Goal: Task Accomplishment & Management: Use online tool/utility

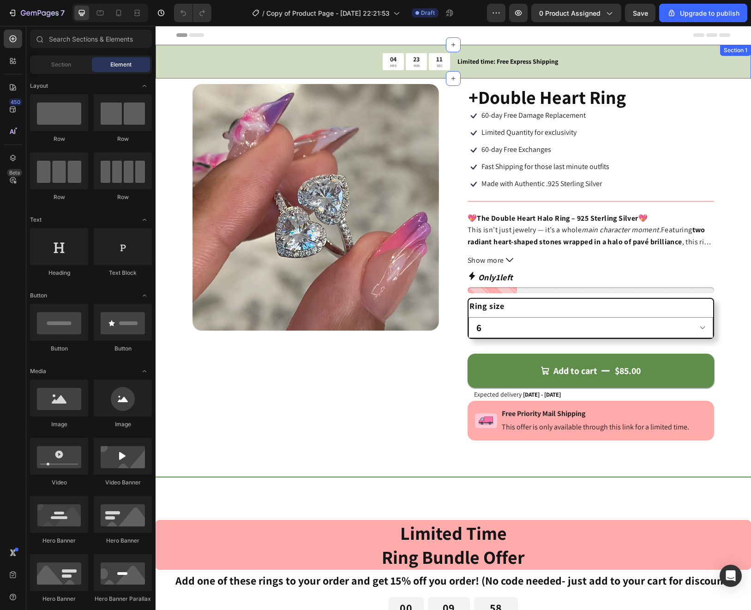
click at [161, 67] on div "04 HRS 23 MIN 11 SEC Countdown Timer Limited time: Free Express Shipping Text B…" at bounding box center [453, 62] width 595 height 34
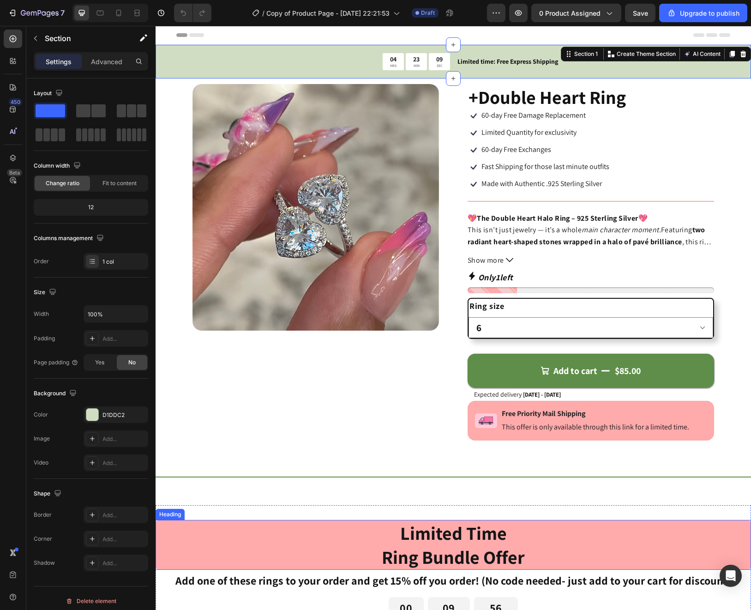
click at [193, 546] on h2 "Limited Time Ring Bundle Offer" at bounding box center [453, 545] width 595 height 50
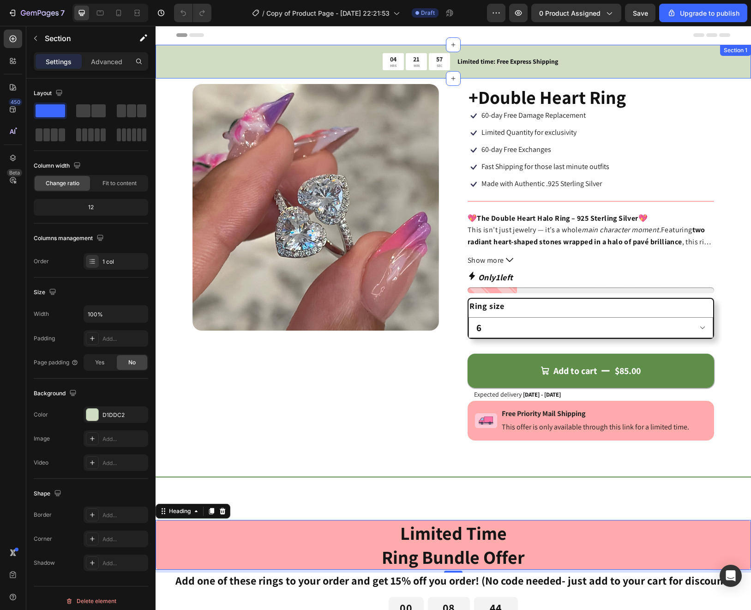
click at [168, 59] on div "04 HRS 21 MIN 57 SEC Countdown Timer Limited time: Free Express Shipping Text B…" at bounding box center [453, 62] width 595 height 34
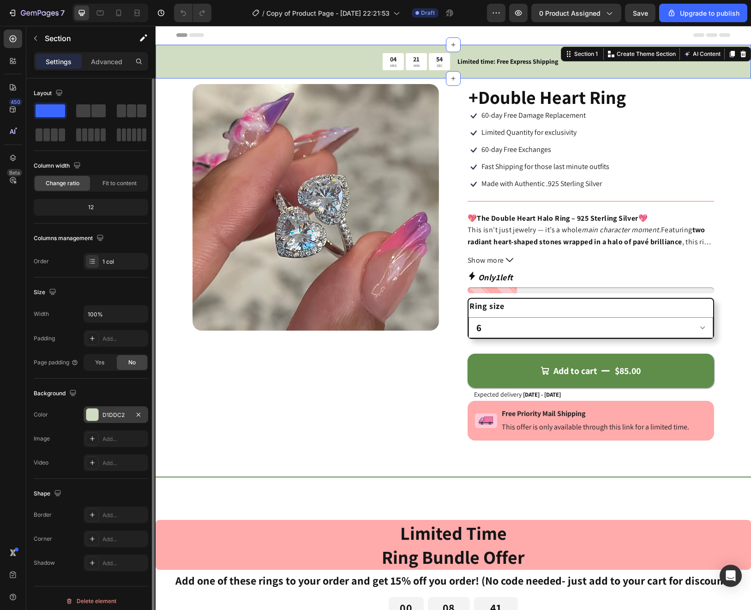
click at [114, 414] on div "D1DDC2" at bounding box center [115, 415] width 27 height 8
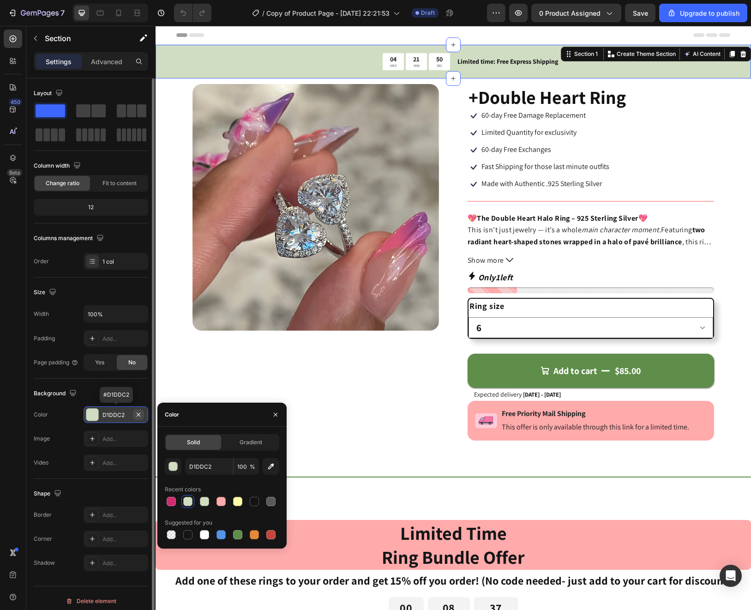
click at [140, 412] on icon "button" at bounding box center [138, 414] width 7 height 7
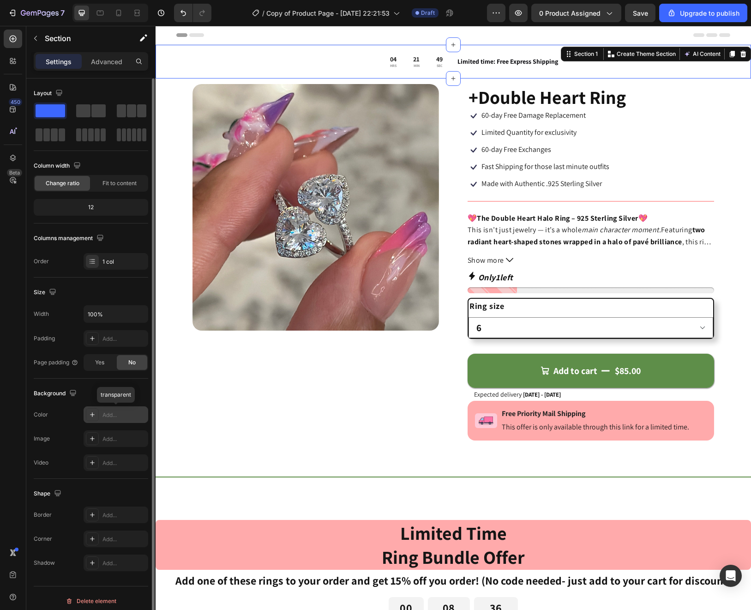
click at [116, 417] on div "Add..." at bounding box center [123, 415] width 43 height 8
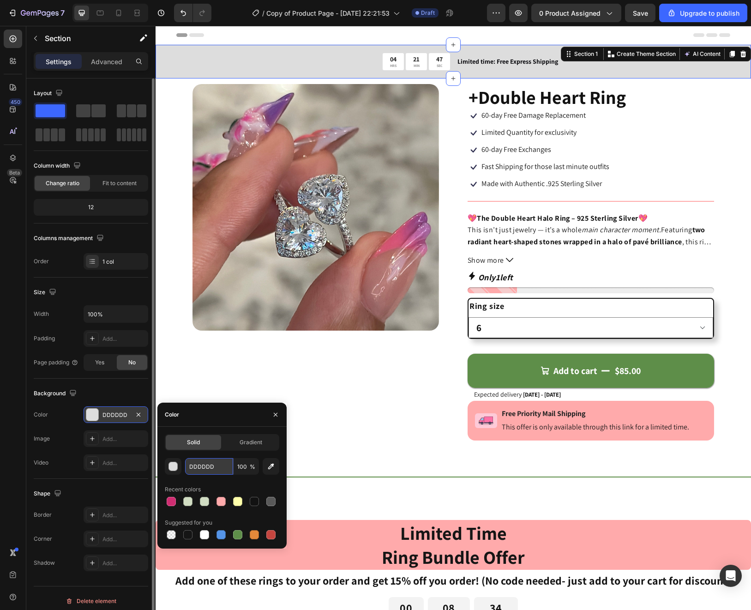
click at [201, 469] on input "DDDDDD" at bounding box center [209, 466] width 48 height 17
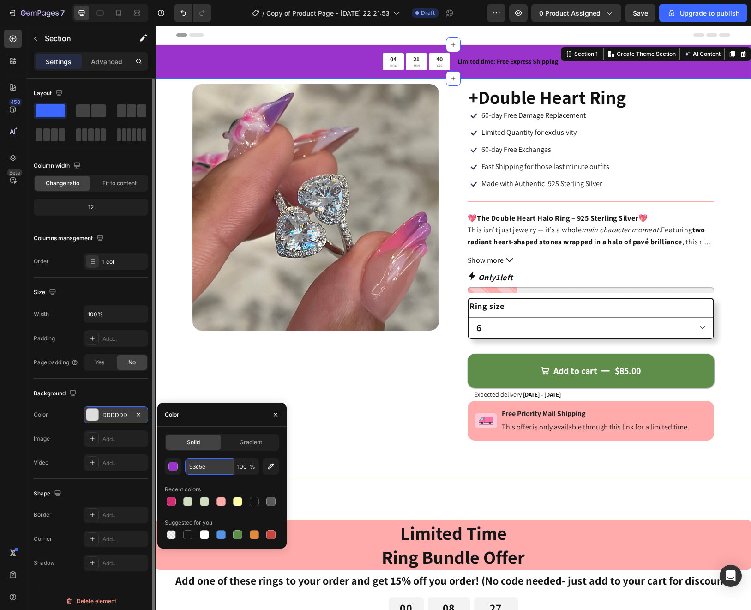
type input "93c5e9"
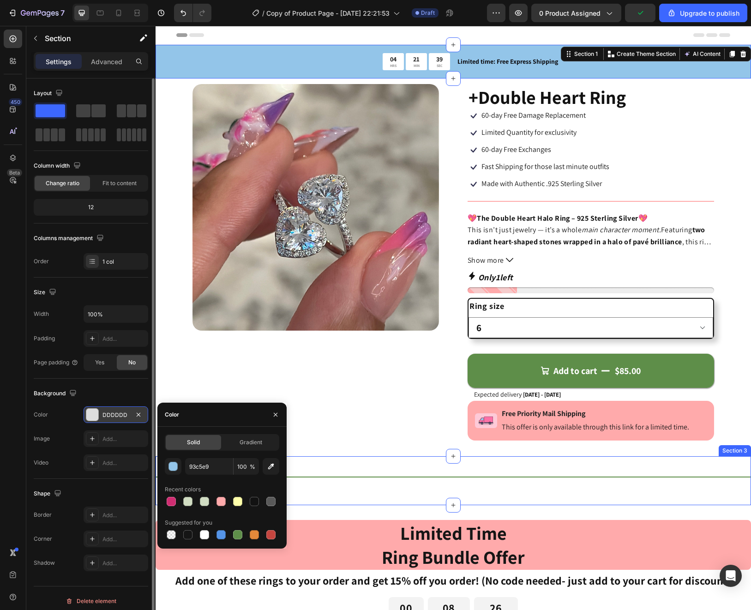
click at [329, 467] on div "Title Line Section 3" at bounding box center [453, 480] width 595 height 49
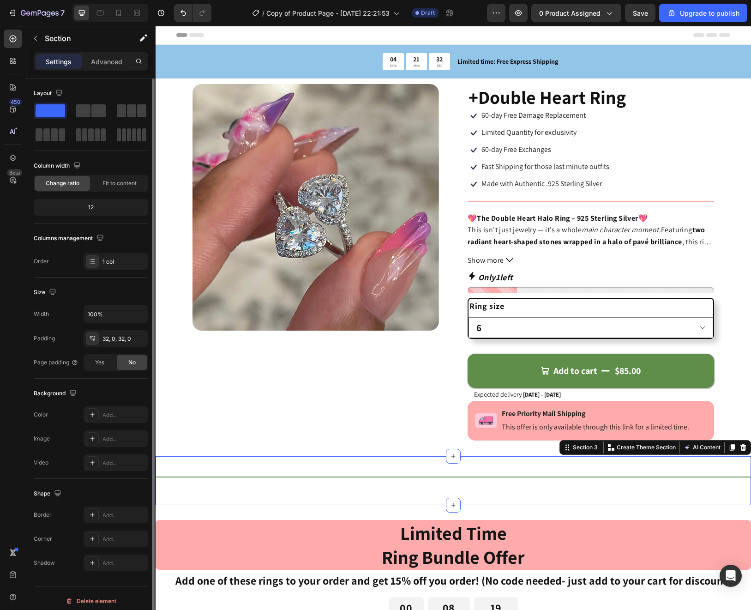
scroll to position [2, 0]
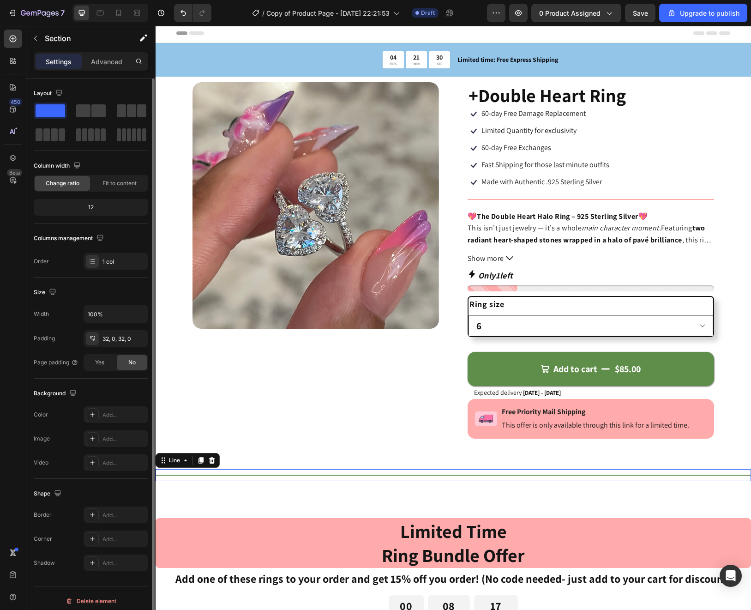
click at [273, 474] on div at bounding box center [453, 474] width 595 height 1
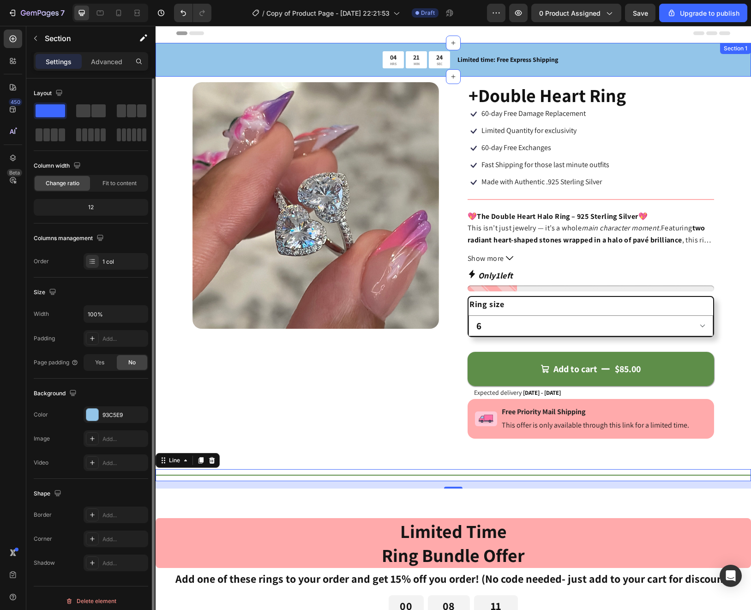
click at [168, 60] on div "04 HRS 21 MIN 24 SEC Countdown Timer Limited time: Free Express Shipping Text B…" at bounding box center [453, 60] width 595 height 34
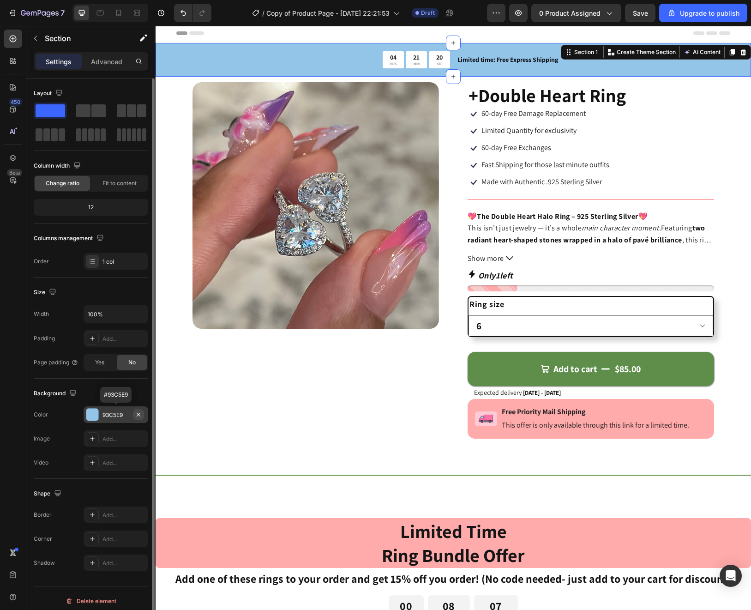
click at [141, 416] on icon "button" at bounding box center [138, 414] width 7 height 7
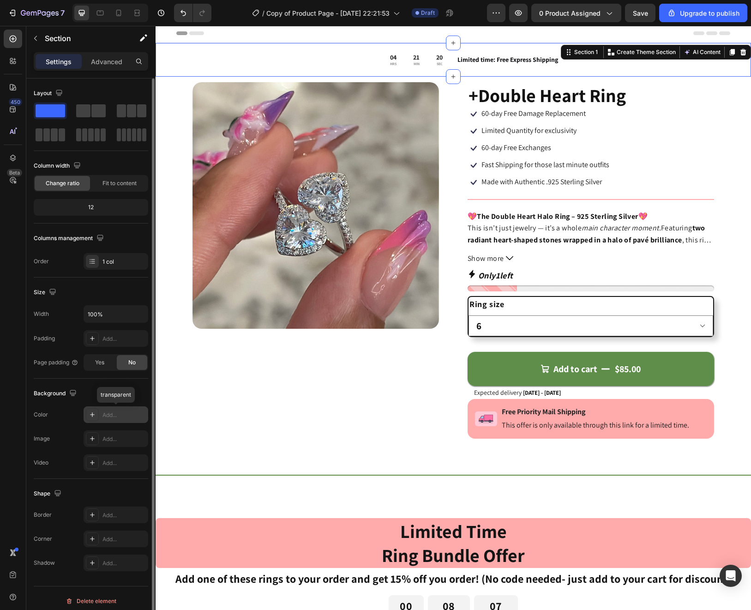
click at [121, 414] on div "Add..." at bounding box center [123, 415] width 43 height 8
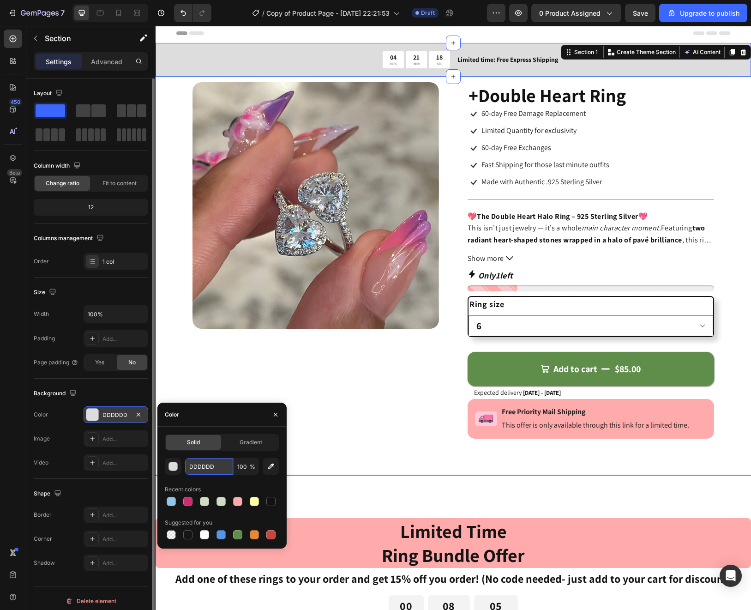
click at [199, 471] on input "DDDDDD" at bounding box center [209, 466] width 48 height 17
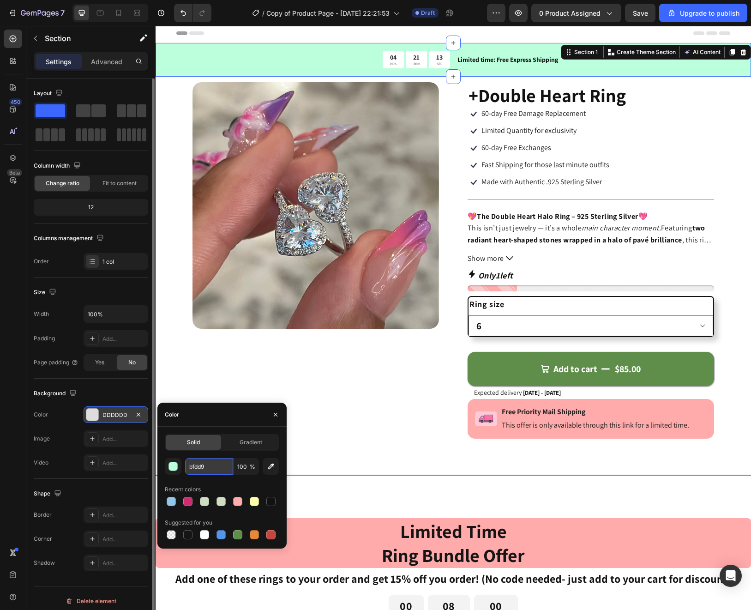
type input "bfdd9d"
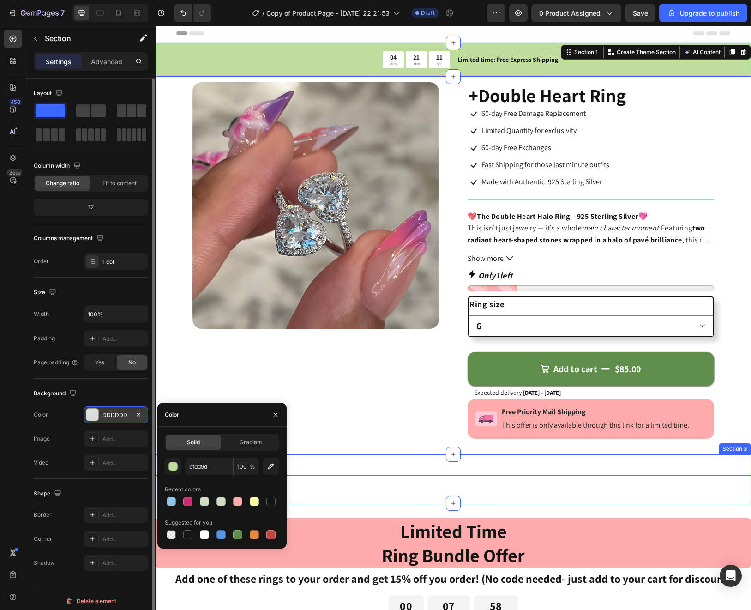
click at [331, 455] on div "Title Line Section 3" at bounding box center [453, 478] width 595 height 49
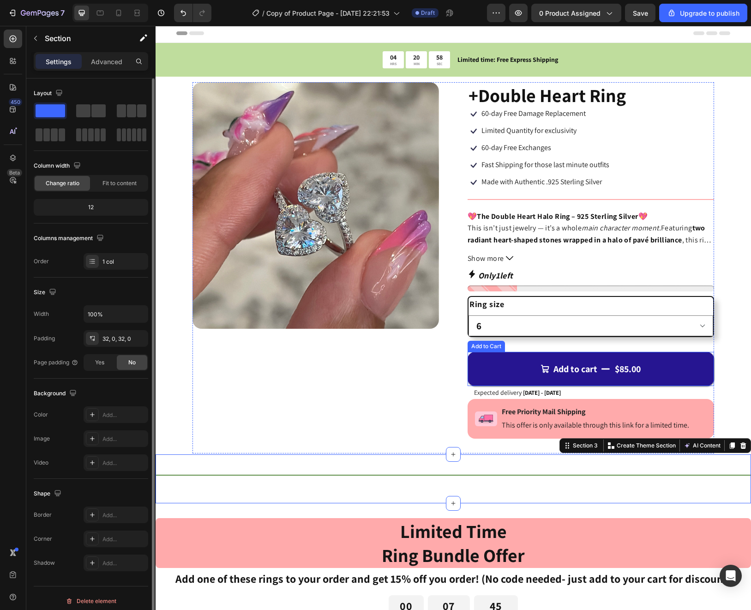
click at [481, 361] on button "Add to cart $85.00" at bounding box center [590, 369] width 246 height 34
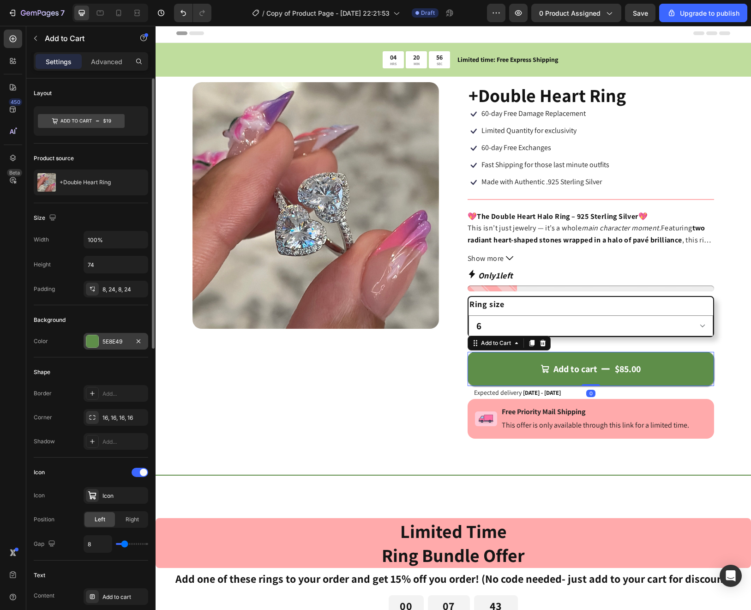
click at [124, 340] on div "5E8E49" at bounding box center [115, 341] width 27 height 8
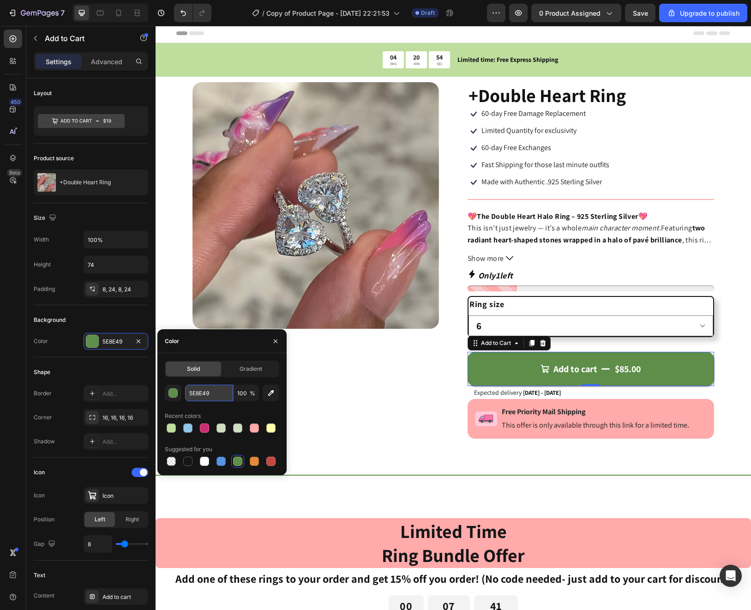
click at [212, 393] on input "5E8E49" at bounding box center [209, 392] width 48 height 17
click at [172, 427] on div at bounding box center [171, 427] width 9 height 9
type input "BFDD9D"
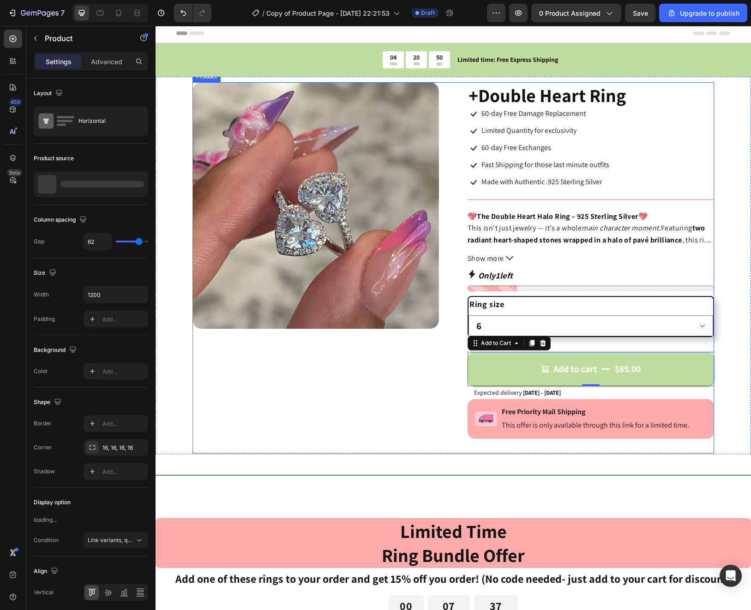
click at [332, 412] on div "Product Images" at bounding box center [315, 267] width 246 height 371
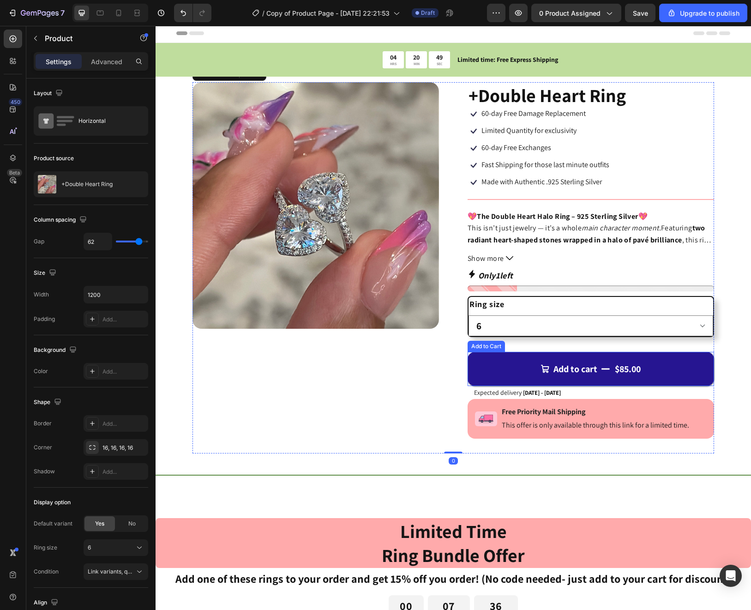
click at [477, 358] on button "Add to cart $85.00" at bounding box center [590, 369] width 246 height 34
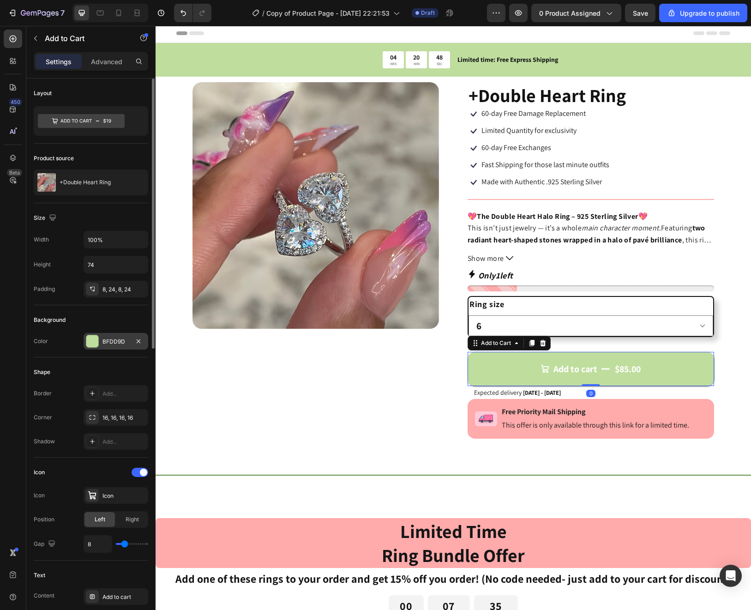
click at [107, 343] on div "BFDD9D" at bounding box center [115, 341] width 27 height 8
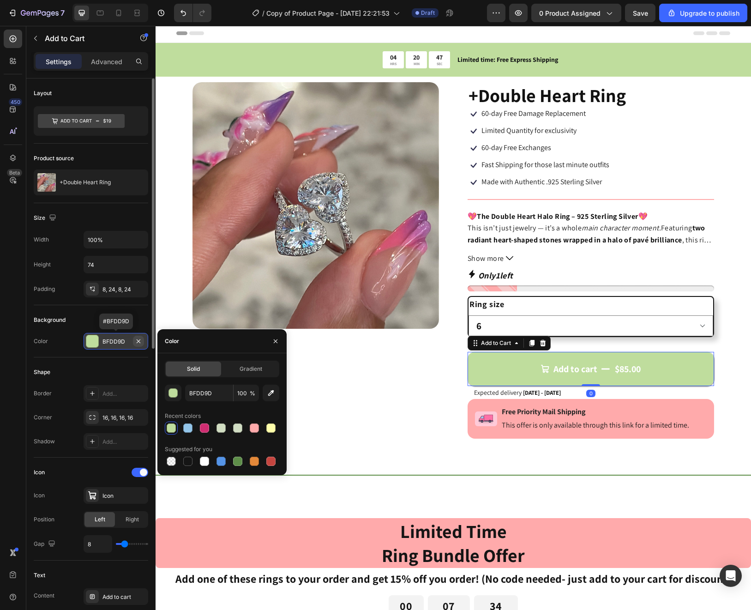
click at [138, 339] on icon "button" at bounding box center [138, 340] width 7 height 7
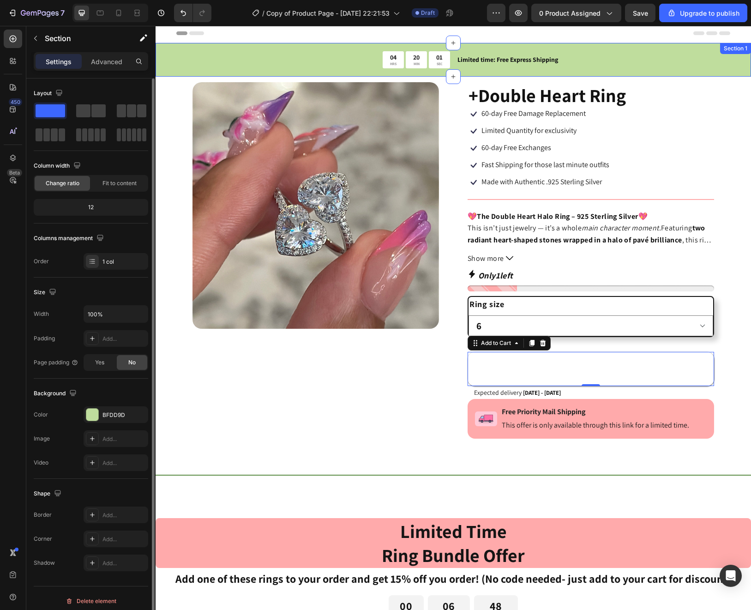
click at [163, 59] on div "04 HRS 20 MIN 01 SEC Countdown Timer Limited time: Free Express Shipping Text B…" at bounding box center [453, 60] width 595 height 34
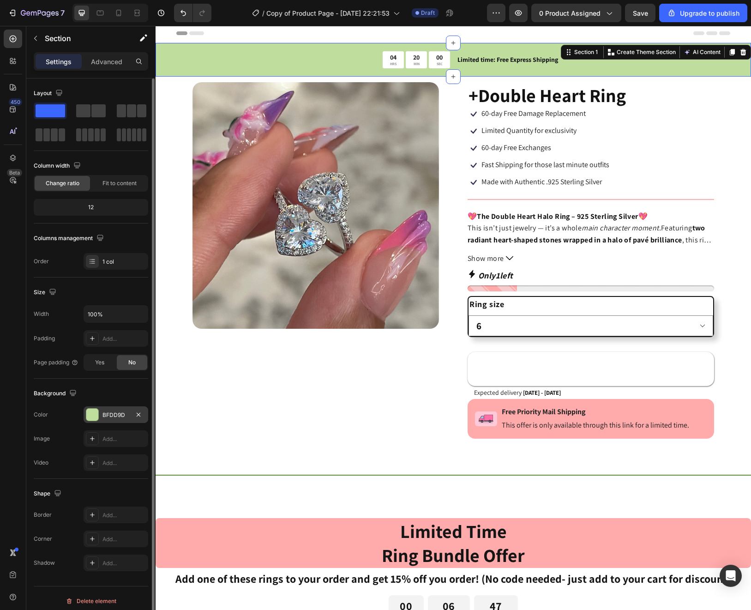
click at [102, 415] on div "BFDD9D" at bounding box center [116, 414] width 65 height 17
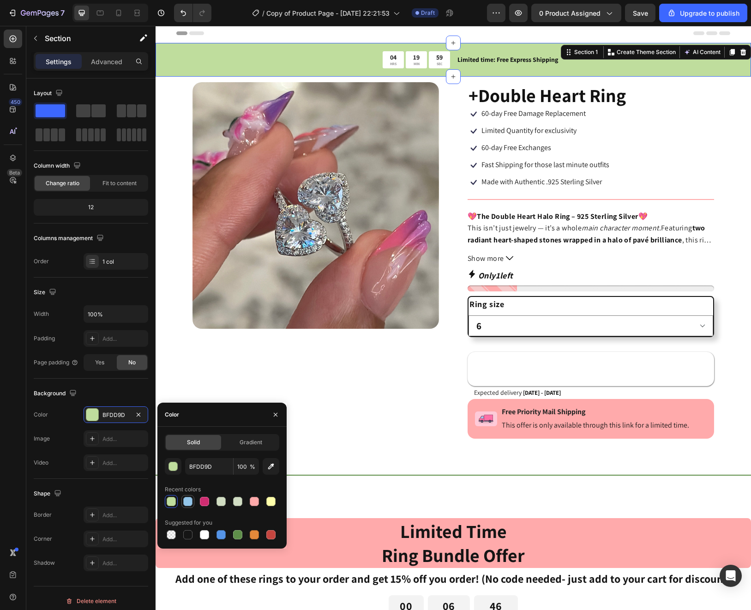
click at [187, 496] on div at bounding box center [187, 501] width 11 height 11
type input "93C5E9"
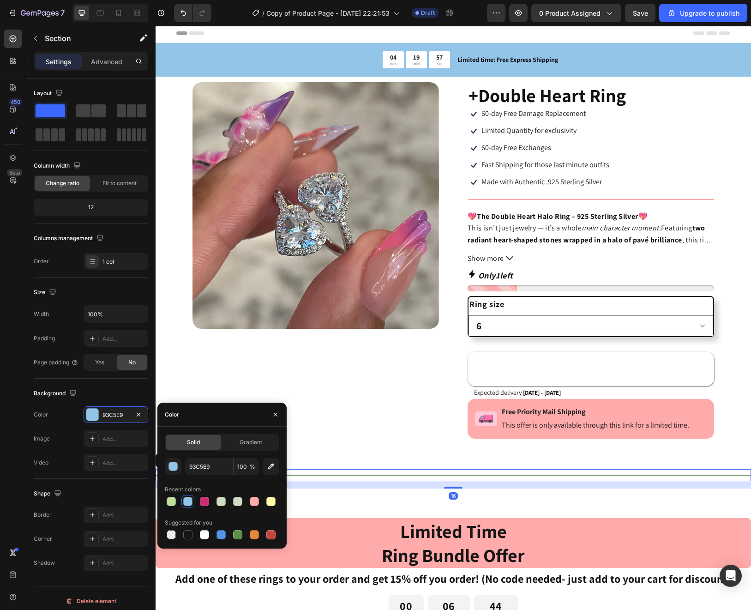
click at [367, 478] on div "Title Line 16" at bounding box center [453, 475] width 595 height 12
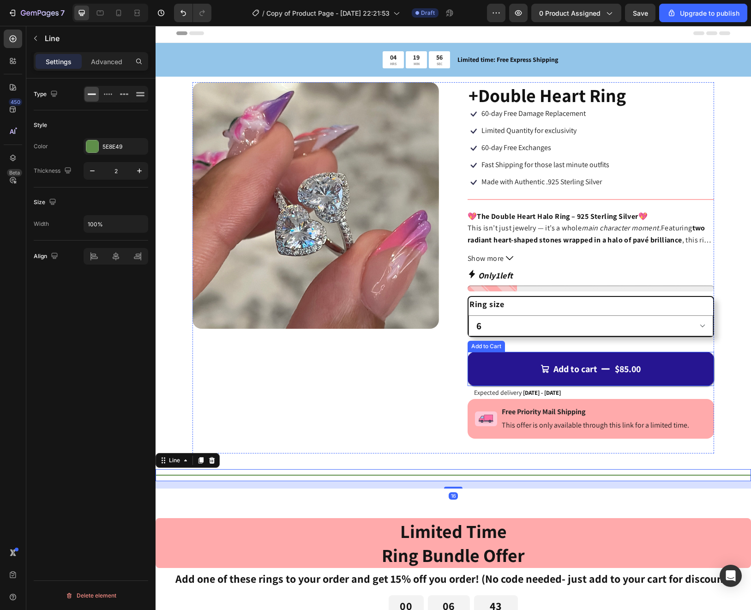
click at [491, 368] on button "Add to cart $85.00" at bounding box center [590, 369] width 246 height 34
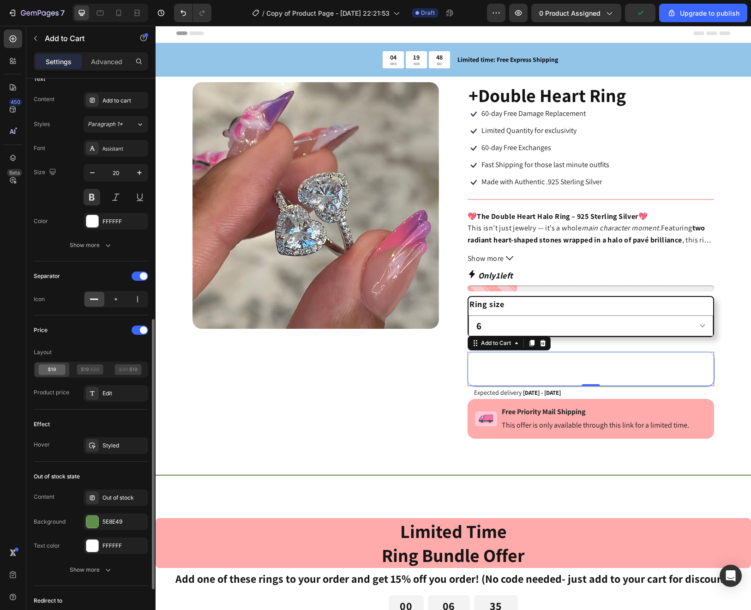
scroll to position [590, 0]
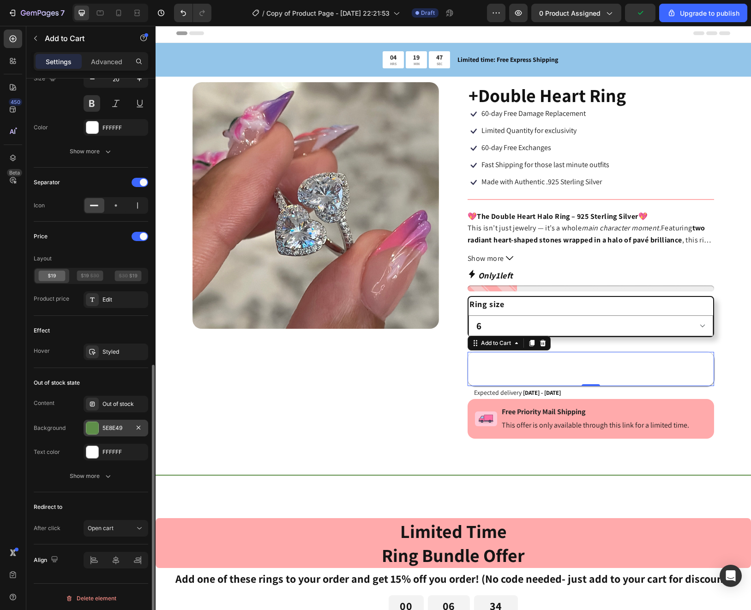
click at [96, 428] on div at bounding box center [92, 428] width 12 height 12
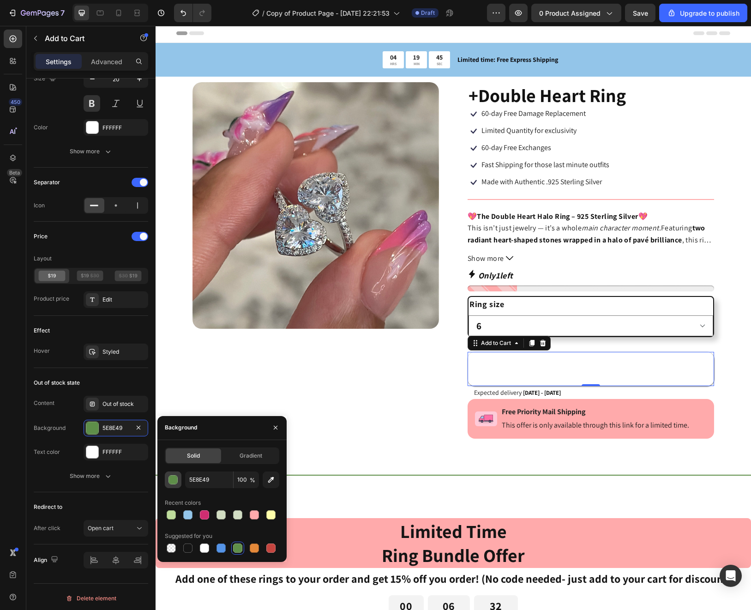
click at [171, 481] on div "button" at bounding box center [173, 479] width 9 height 9
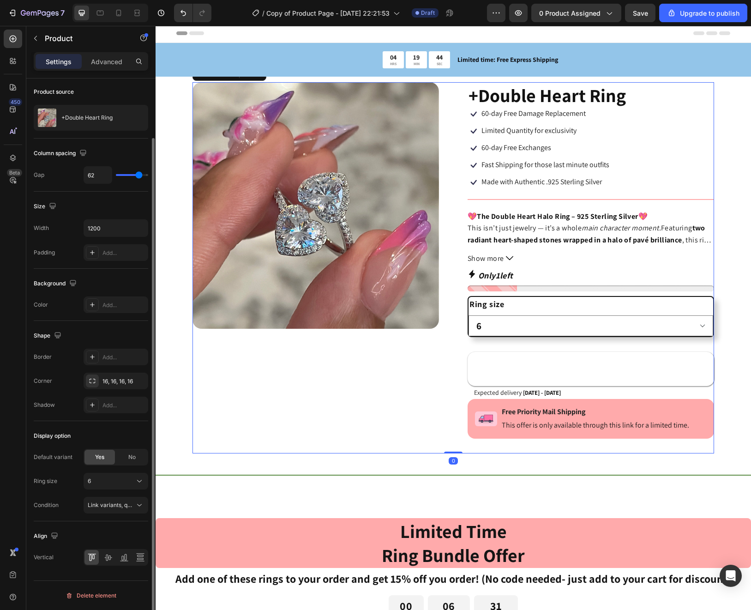
click at [356, 399] on div "Product Images" at bounding box center [315, 267] width 246 height 371
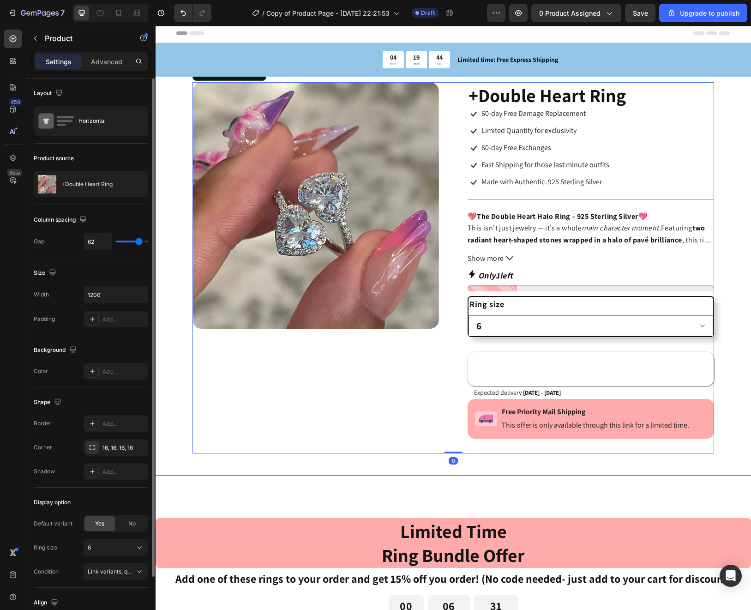
click at [494, 351] on div "Add to cart $85.00 Add to Cart" at bounding box center [590, 361] width 246 height 49
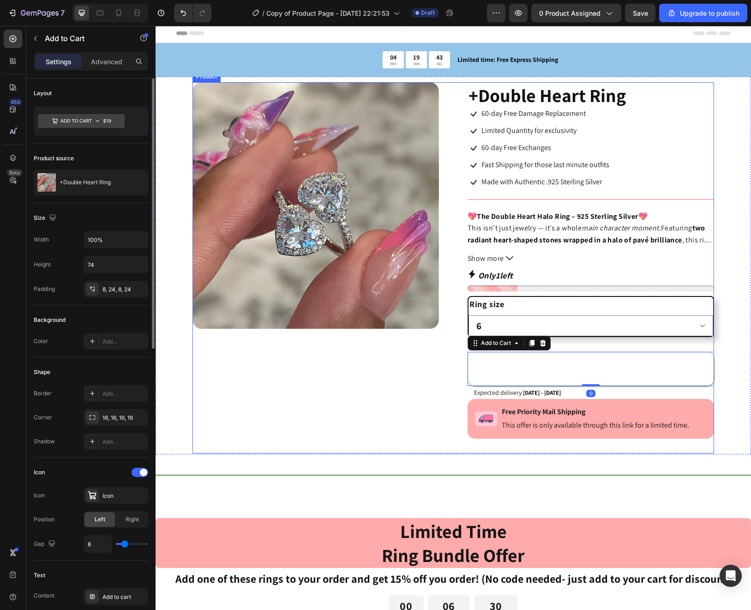
click at [422, 380] on div "Product Images" at bounding box center [315, 267] width 246 height 371
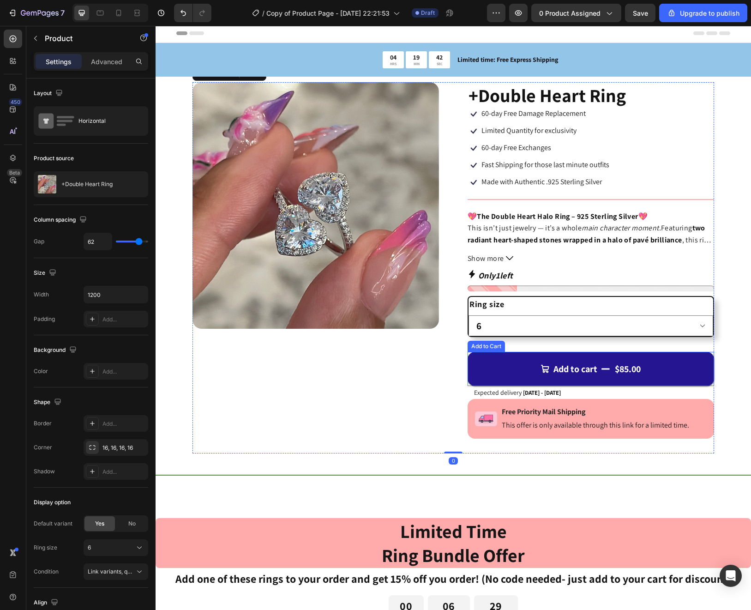
click at [492, 367] on button "Add to cart $85.00" at bounding box center [590, 369] width 246 height 34
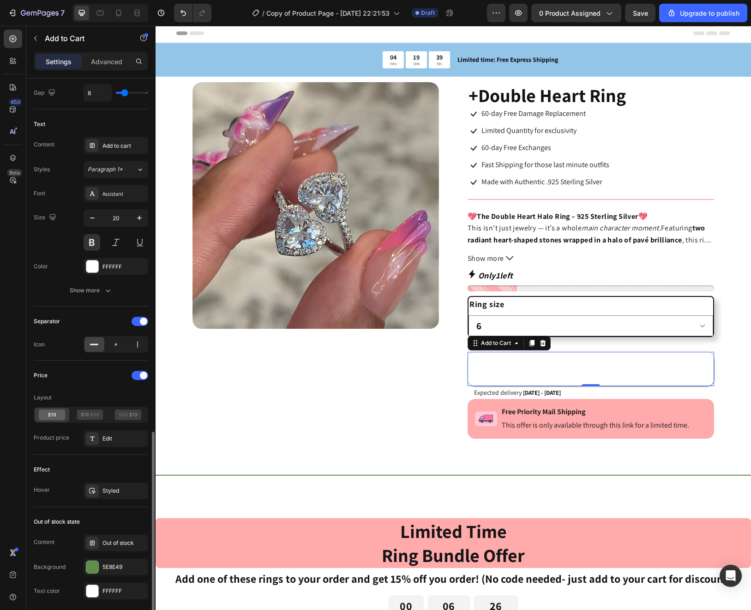
scroll to position [592, 0]
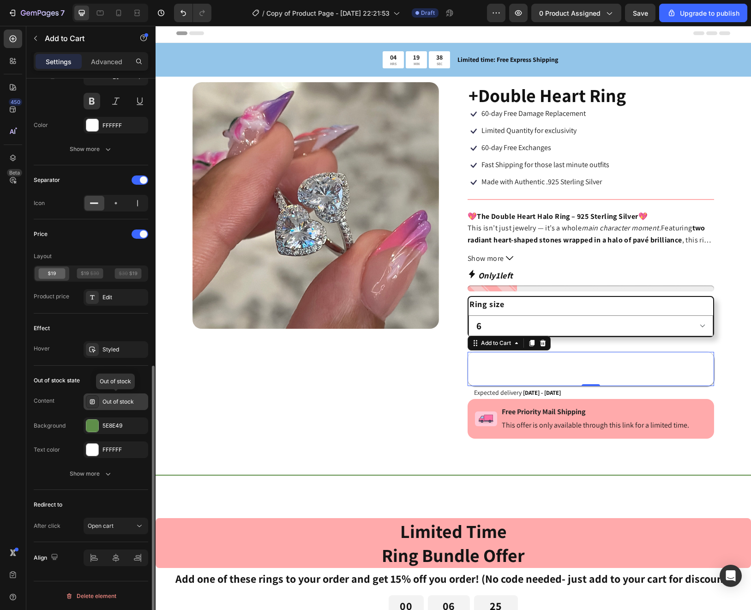
click at [122, 403] on div "Out of stock" at bounding box center [123, 401] width 43 height 8
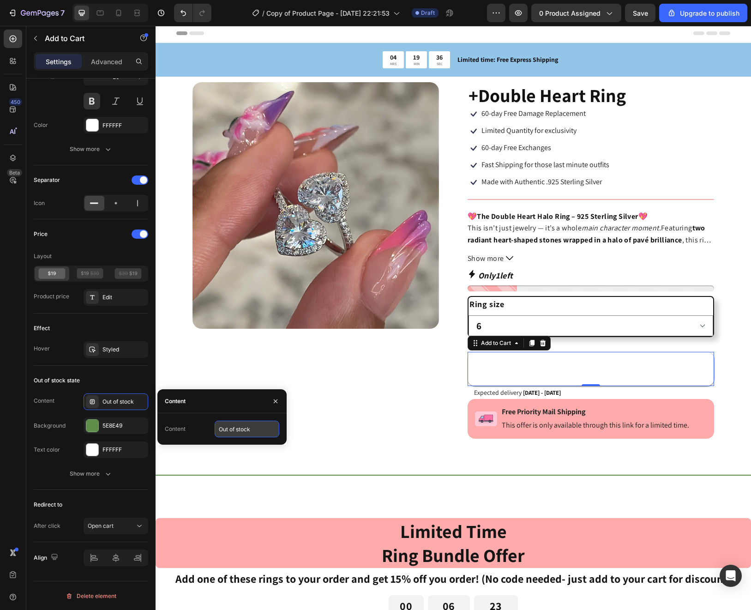
click at [234, 429] on input "Out of stock" at bounding box center [247, 428] width 65 height 17
click at [274, 402] on icon "button" at bounding box center [276, 401] width 4 height 4
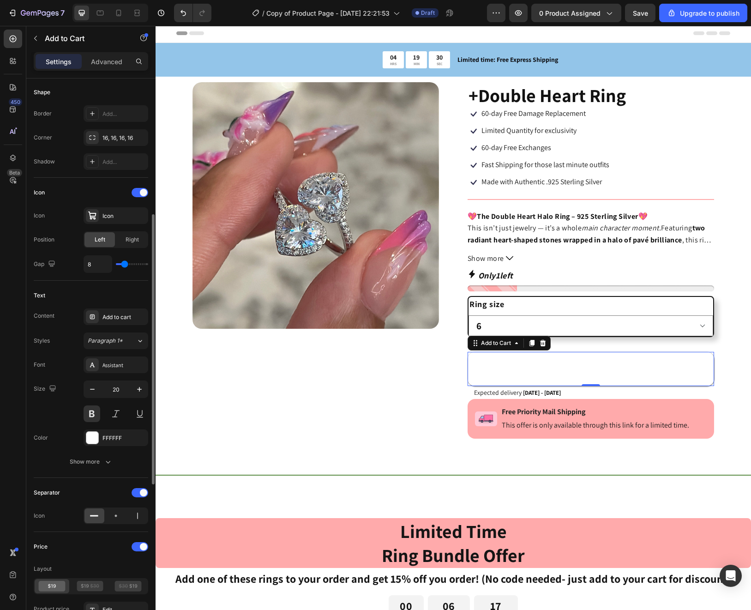
scroll to position [104, 0]
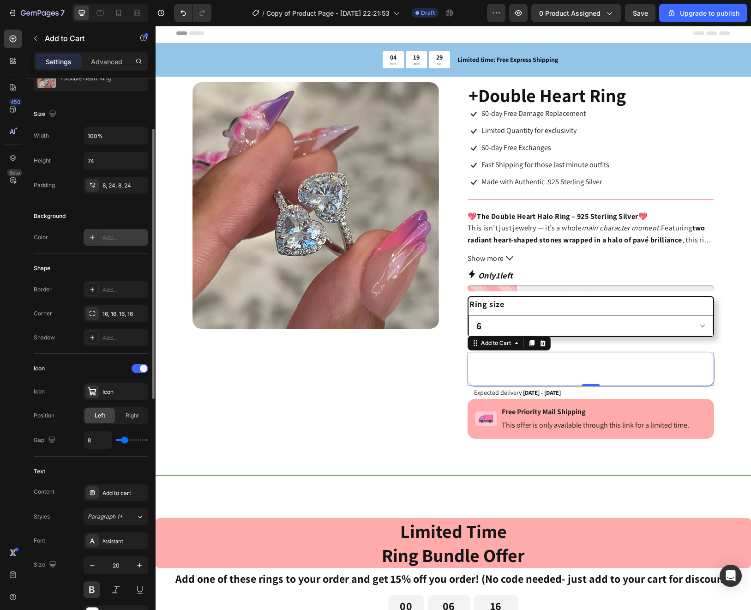
click at [90, 240] on icon at bounding box center [92, 237] width 7 height 7
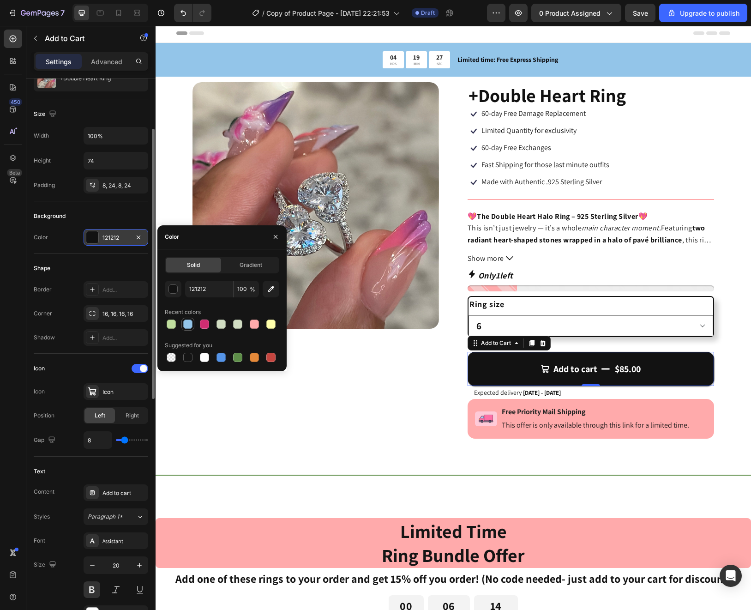
click at [189, 324] on div at bounding box center [187, 323] width 9 height 9
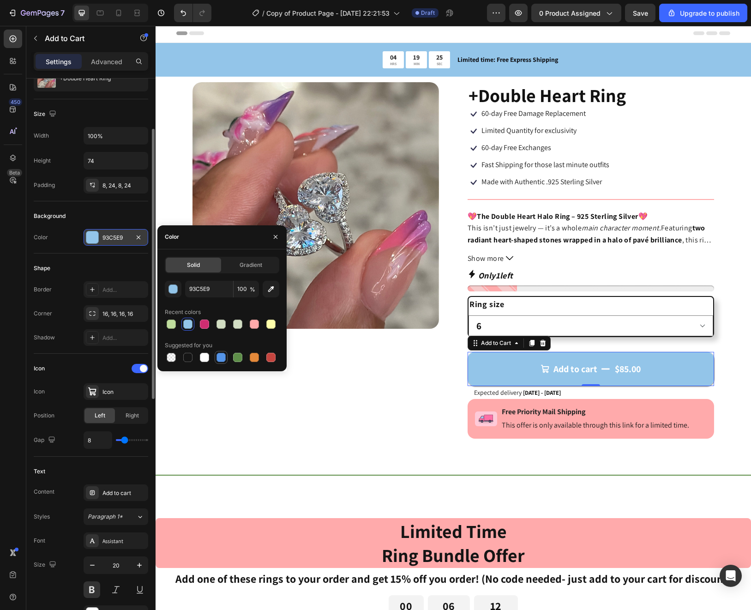
click at [221, 355] on div at bounding box center [220, 357] width 9 height 9
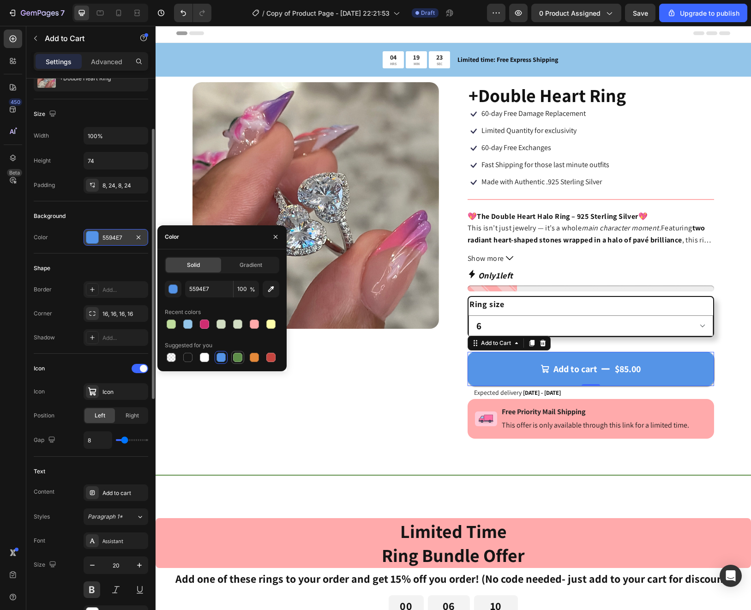
click at [241, 354] on div at bounding box center [237, 357] width 9 height 9
type input "5E8E49"
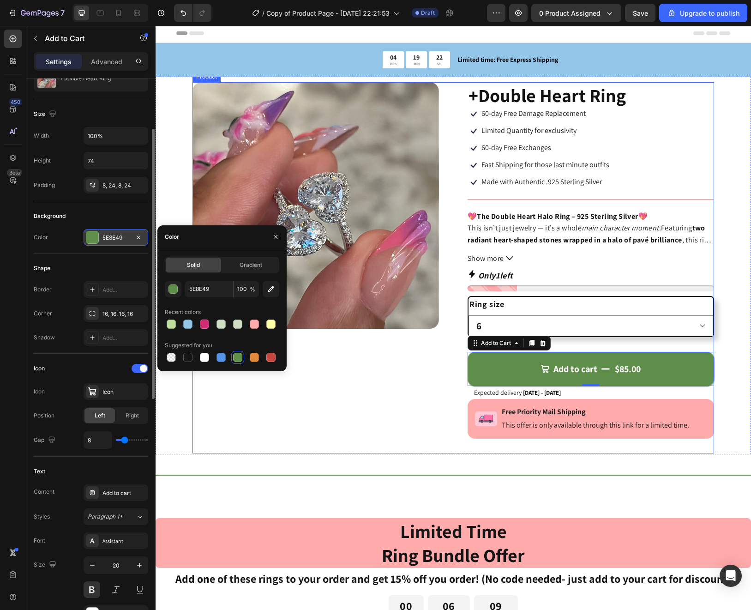
click at [350, 403] on div "Product Images" at bounding box center [315, 267] width 246 height 371
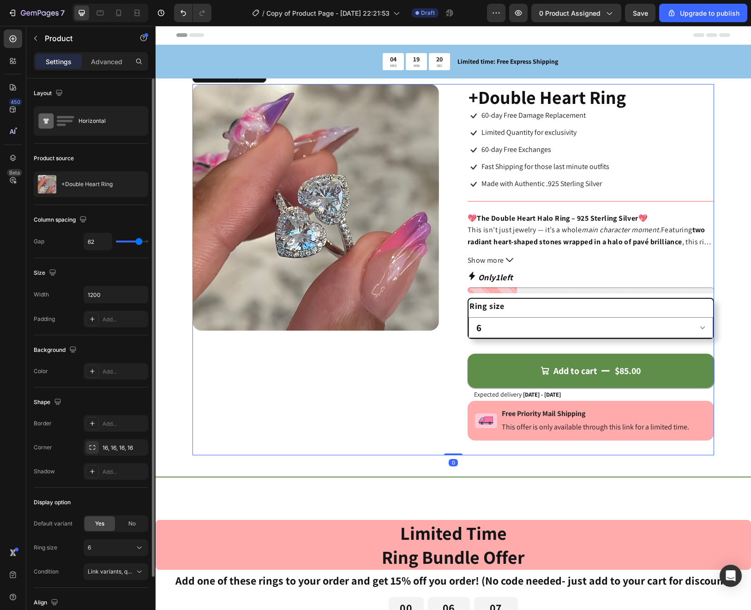
scroll to position [0, 0]
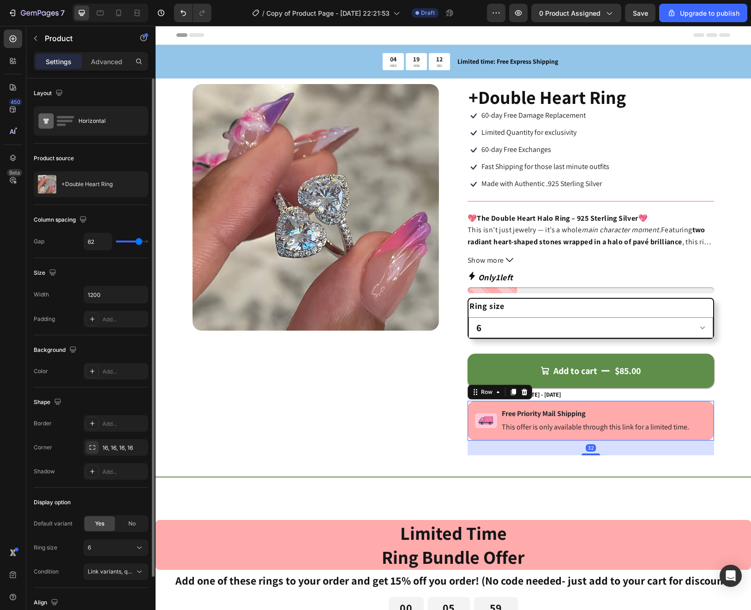
click at [479, 408] on div "Image" at bounding box center [486, 420] width 22 height 25
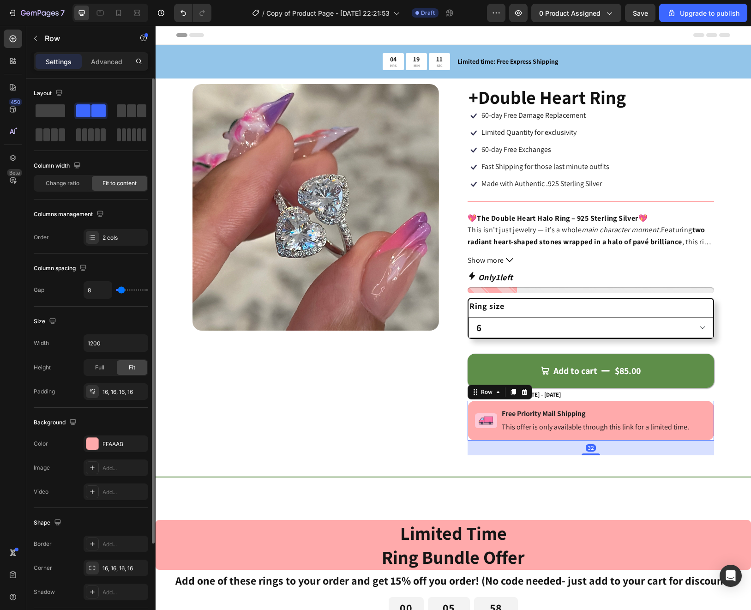
click at [471, 407] on div "Image Free Priority Mail Shipping Text Block This offer is only available throu…" at bounding box center [590, 421] width 246 height 40
click at [97, 445] on div at bounding box center [92, 443] width 12 height 12
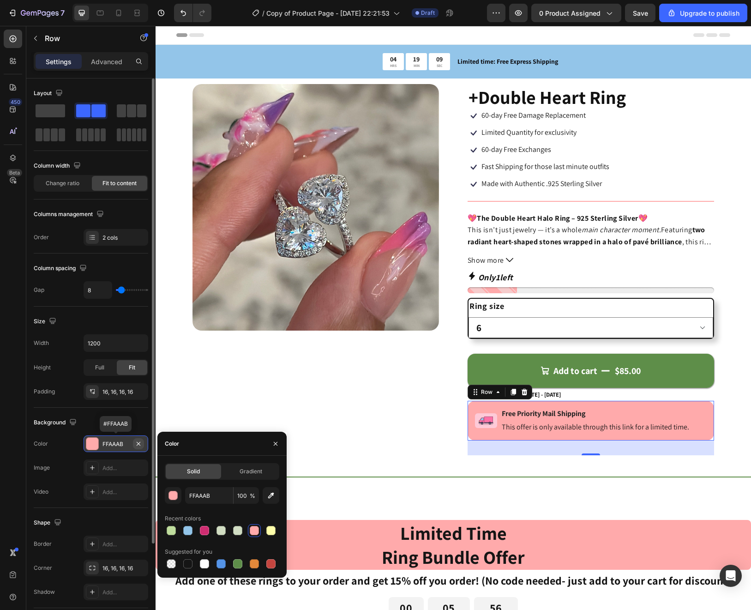
click at [141, 442] on icon "button" at bounding box center [138, 443] width 7 height 7
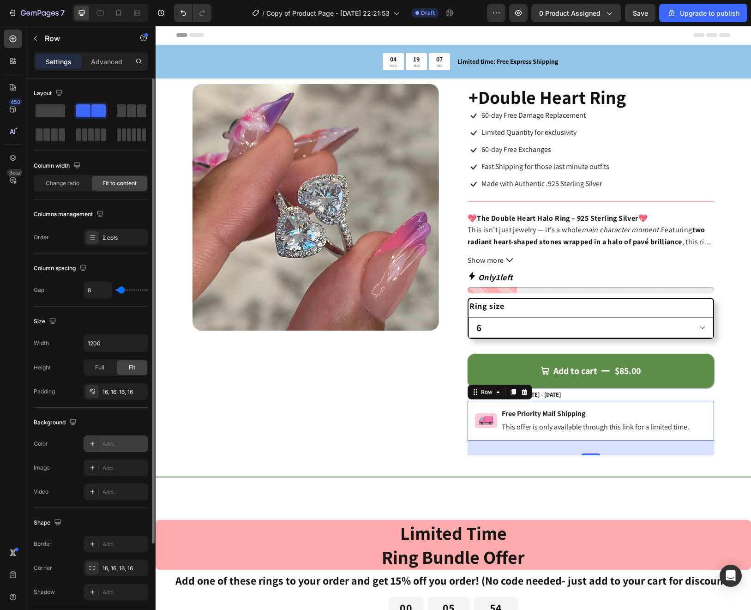
click at [117, 446] on div "Add..." at bounding box center [123, 444] width 43 height 8
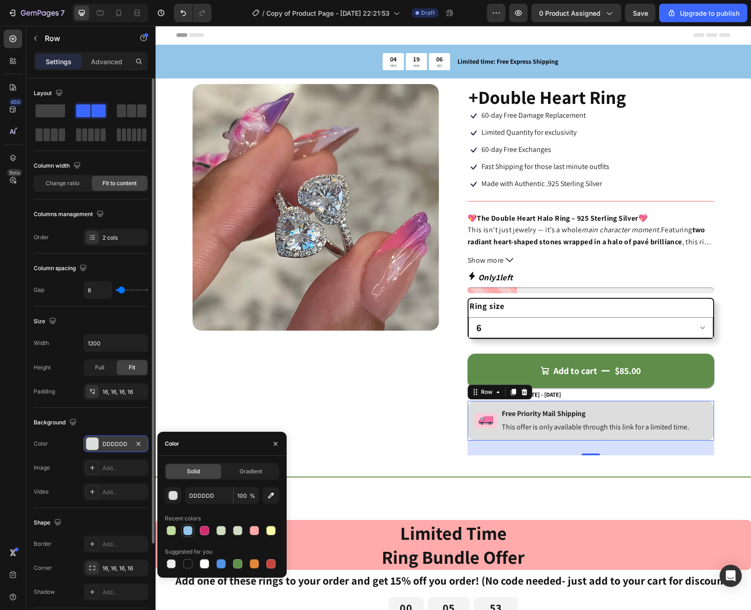
click at [190, 531] on div at bounding box center [187, 530] width 9 height 9
type input "93C5E9"
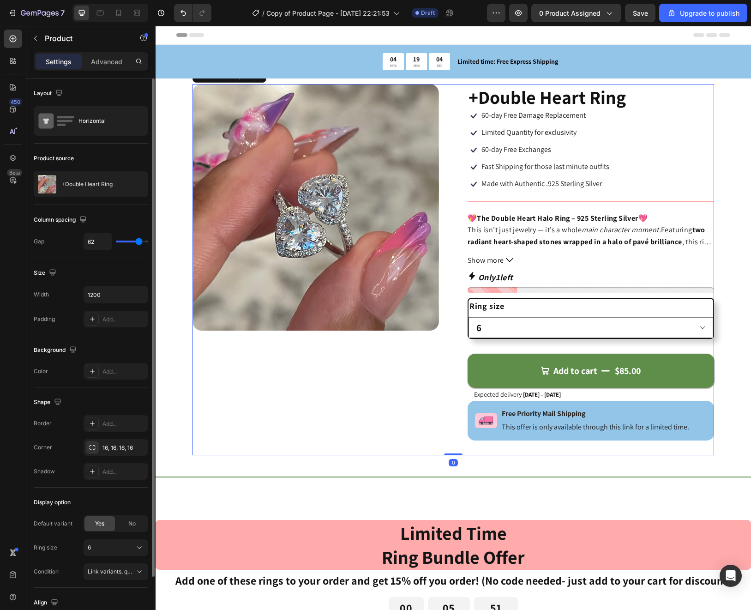
click at [409, 434] on div "Product Images" at bounding box center [315, 269] width 246 height 371
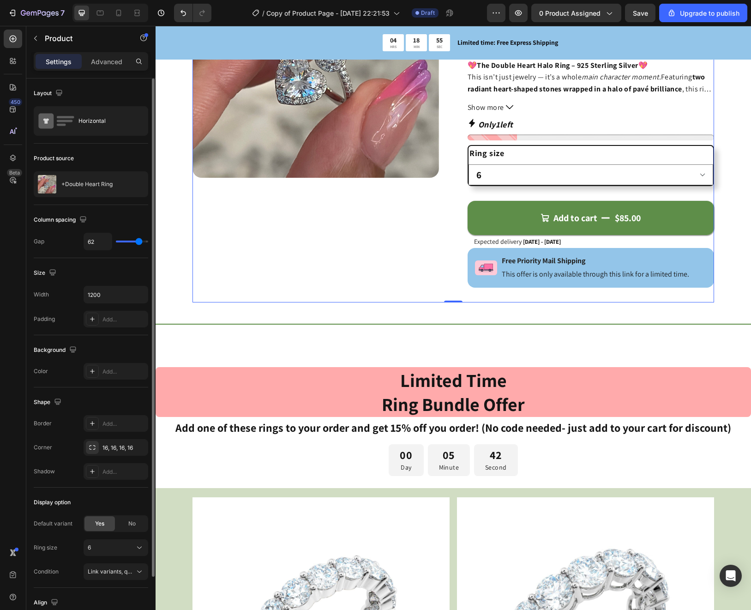
scroll to position [144, 0]
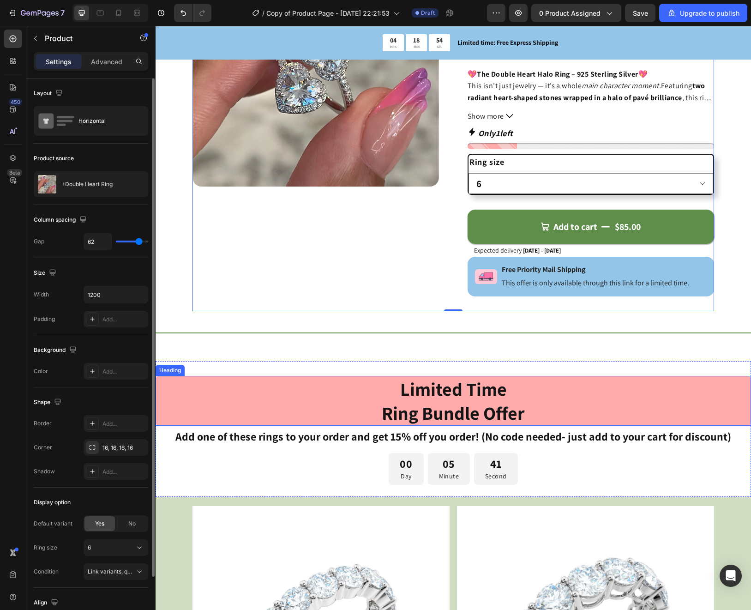
click at [244, 396] on h2 "Limited Time Ring Bundle Offer" at bounding box center [453, 401] width 595 height 50
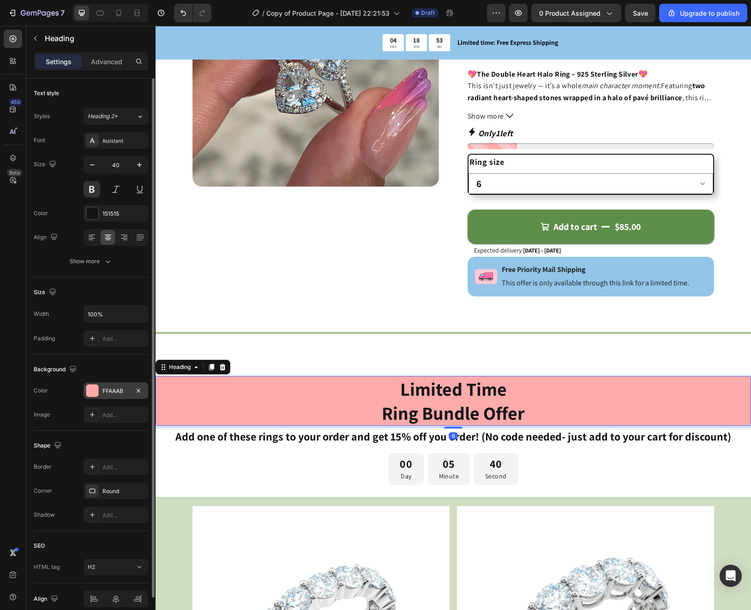
click at [115, 395] on div "FFAAAB" at bounding box center [115, 391] width 27 height 8
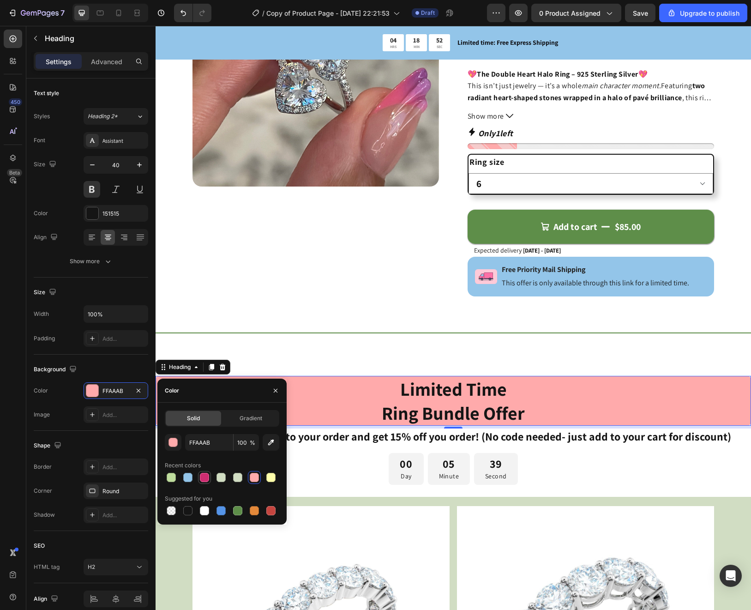
click at [206, 478] on div at bounding box center [204, 477] width 9 height 9
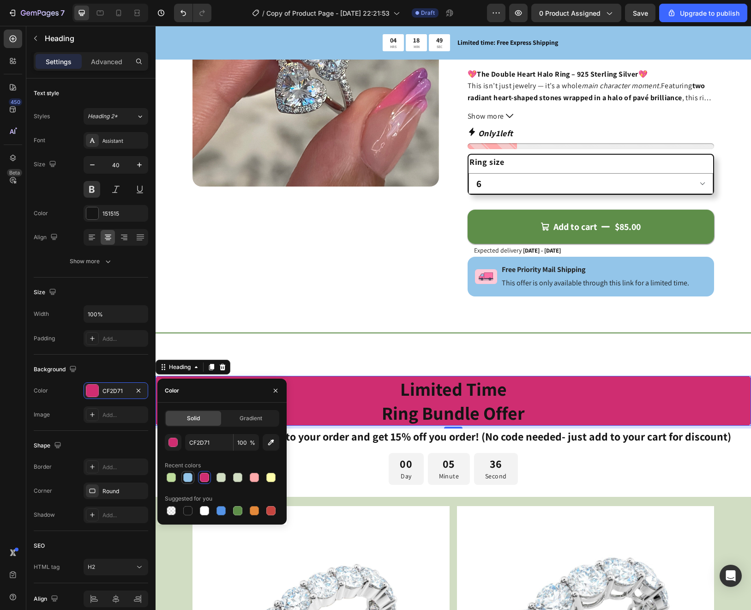
click at [186, 480] on div at bounding box center [187, 477] width 9 height 9
type input "93C5E9"
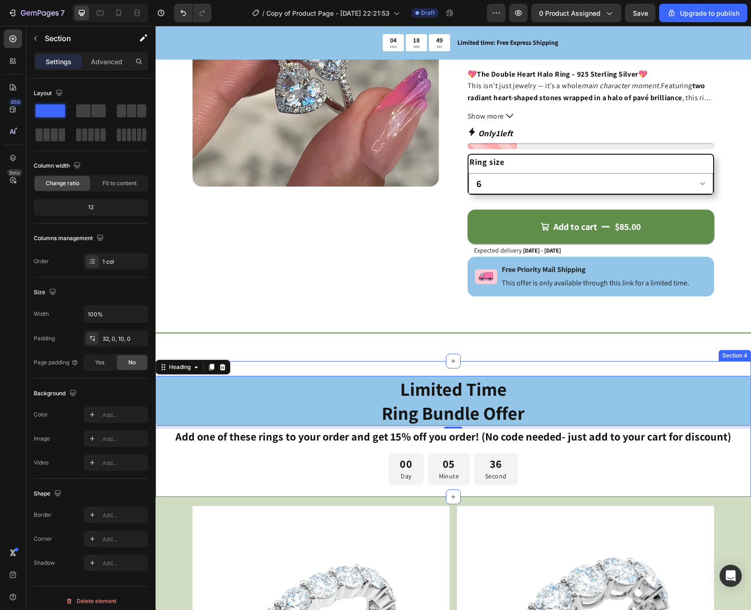
click at [344, 364] on div "Limited Time Ring Bundle Offer Heading 6 Add one of these rings to your order a…" at bounding box center [453, 429] width 595 height 136
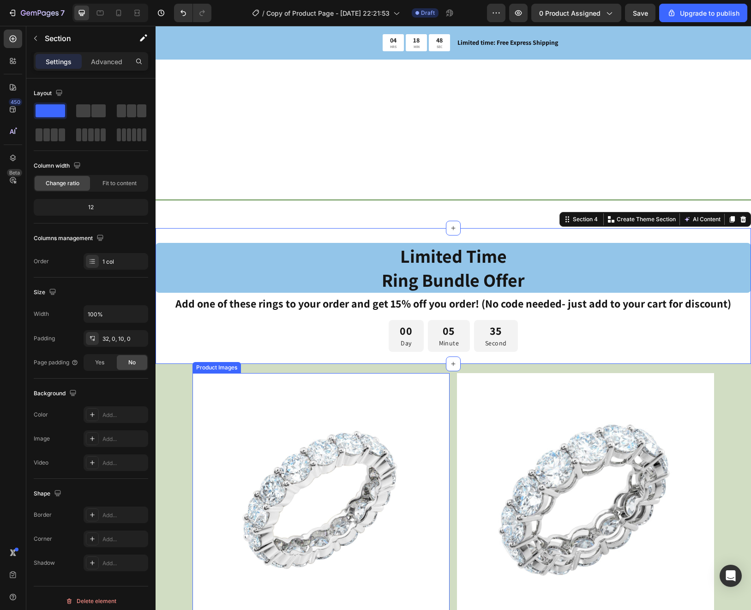
scroll to position [432, 0]
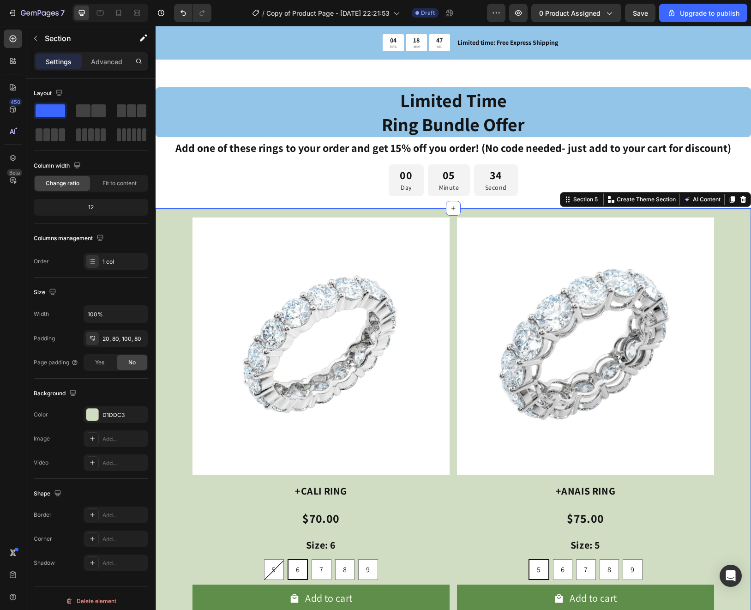
click at [110, 416] on div "D1DDC3" at bounding box center [115, 415] width 27 height 8
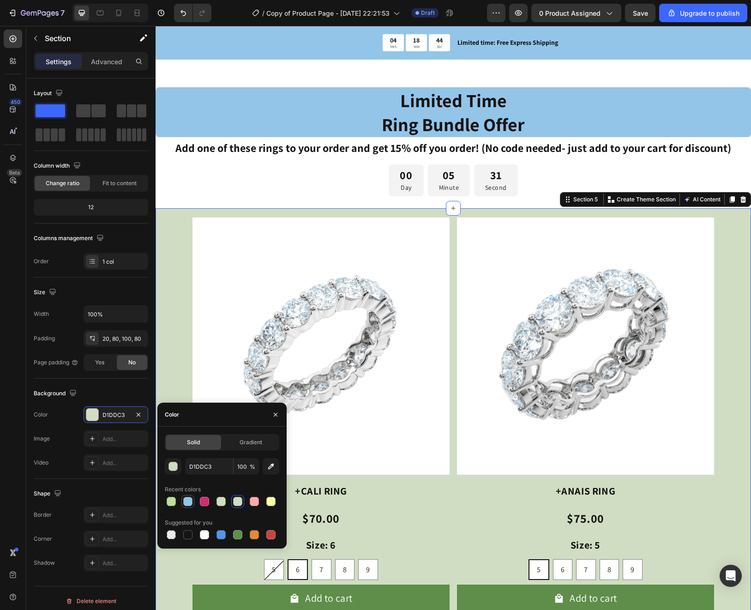
click at [188, 503] on div at bounding box center [187, 501] width 9 height 9
type input "93C5E9"
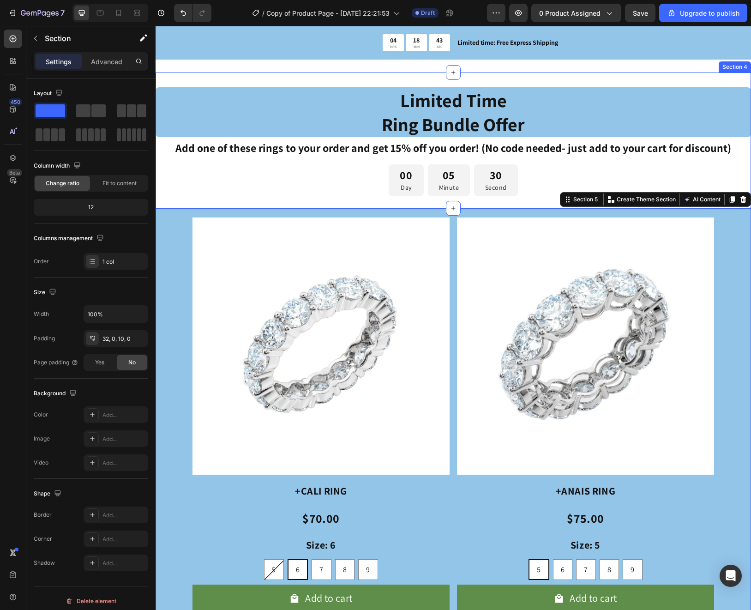
click at [220, 197] on div "Limited Time Ring Bundle Offer Heading Add one of these rings to your order and…" at bounding box center [453, 145] width 595 height 117
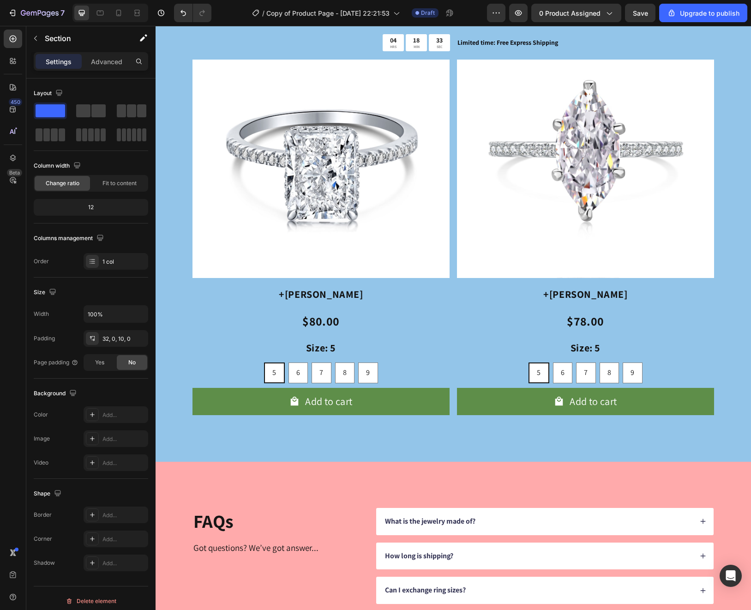
scroll to position [1328, 0]
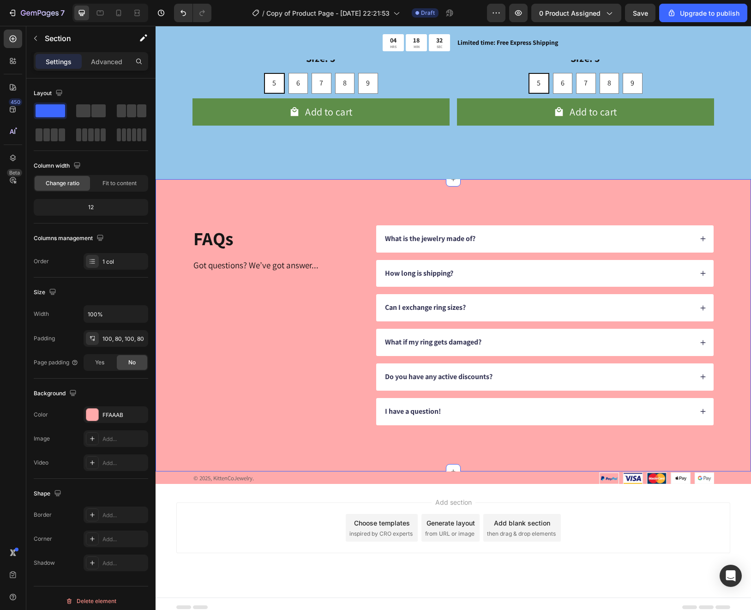
click at [172, 329] on div "FAQs Heading Got questions? We’ve got answer... Text Block What is the jewelry …" at bounding box center [453, 325] width 595 height 292
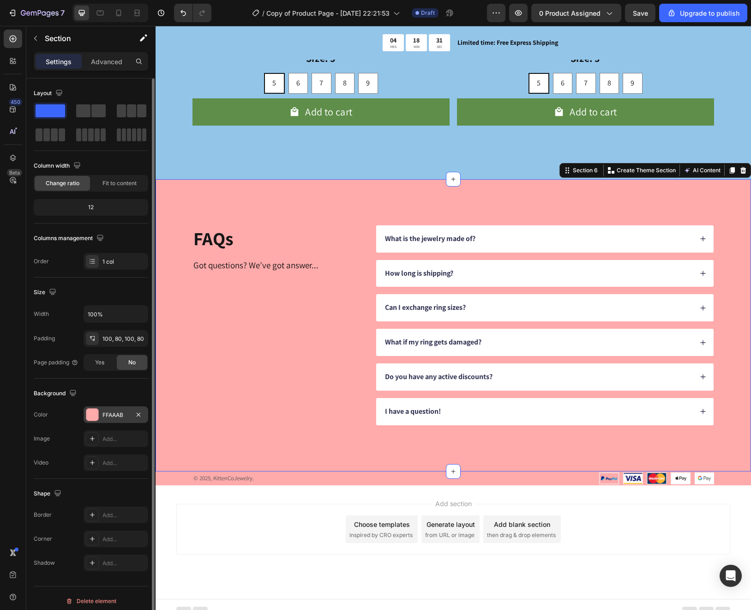
click at [111, 414] on div "FFAAAB" at bounding box center [115, 415] width 27 height 8
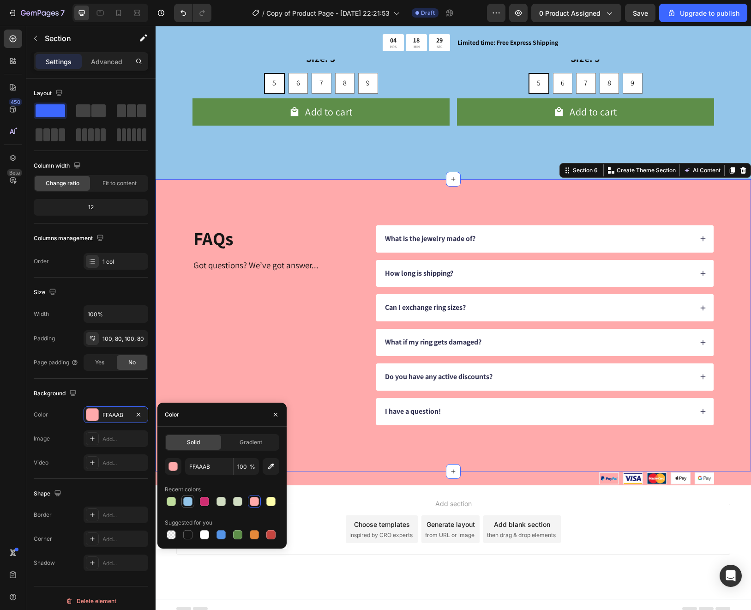
click at [188, 499] on div at bounding box center [187, 501] width 9 height 9
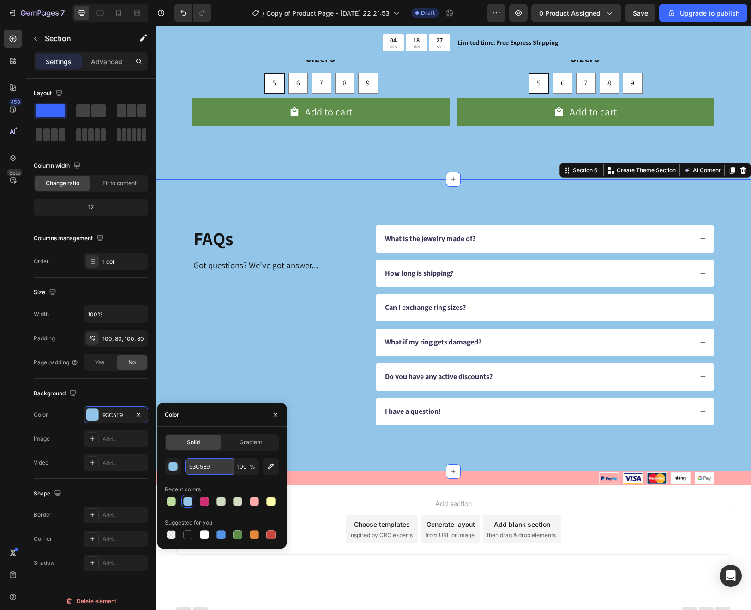
click at [202, 467] on input "93C5E9" at bounding box center [209, 466] width 48 height 17
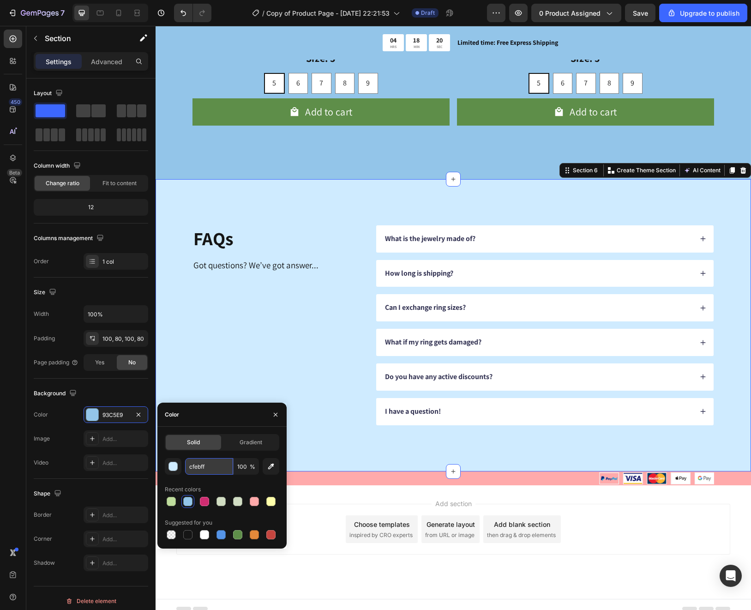
type input "CFEBFF"
click at [322, 496] on div "Add section Choose templates inspired by CRO experts Generate layout from URL o…" at bounding box center [453, 542] width 595 height 114
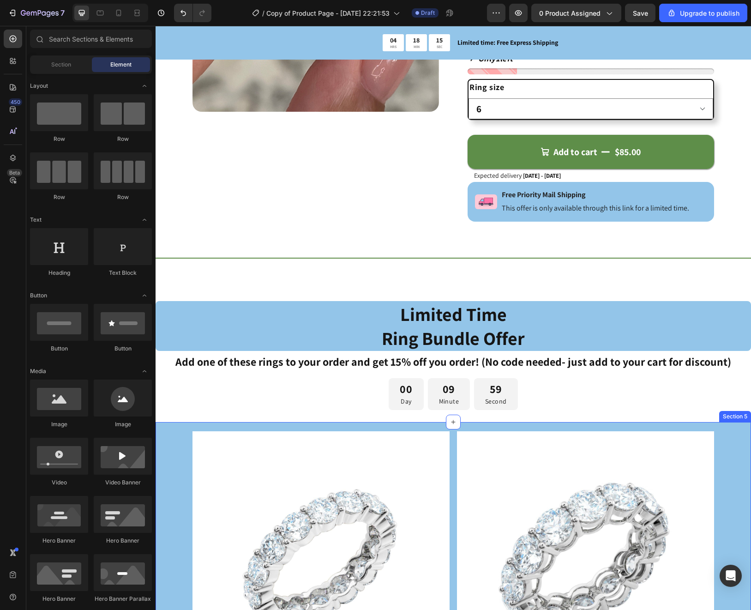
scroll to position [210, 0]
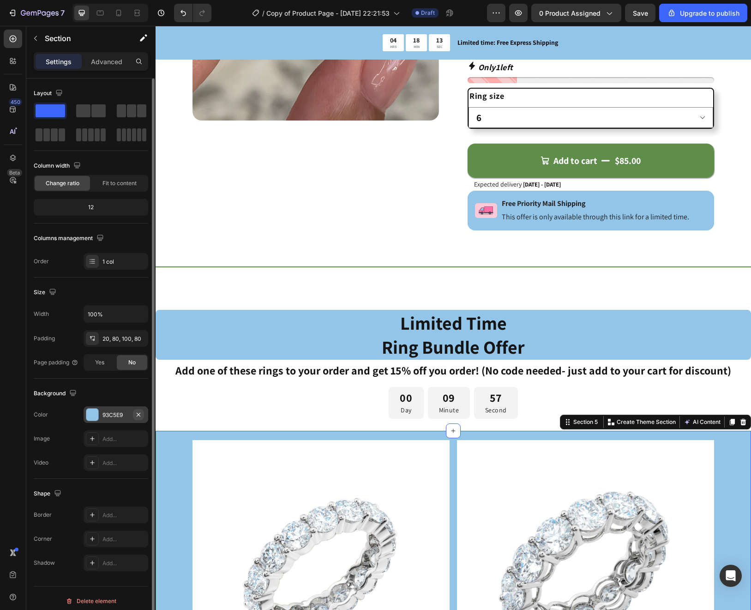
click at [137, 414] on icon "button" at bounding box center [138, 414] width 7 height 7
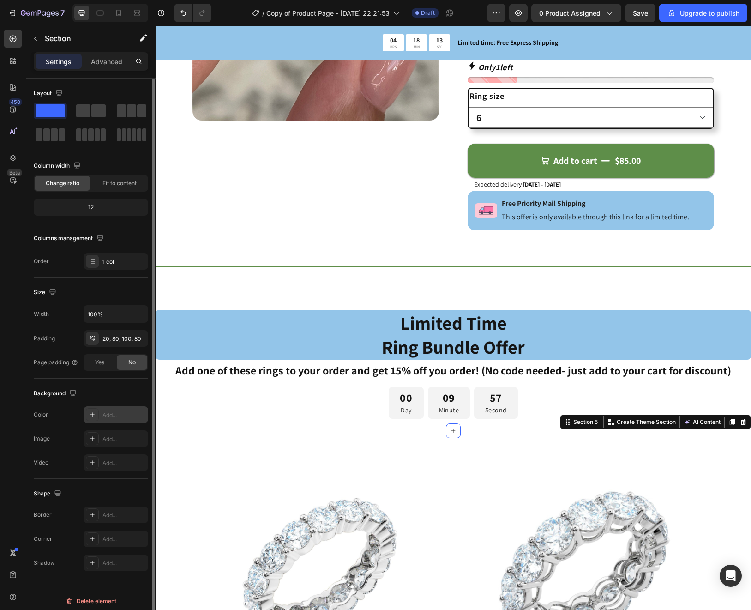
click at [110, 414] on div "Add..." at bounding box center [123, 415] width 43 height 8
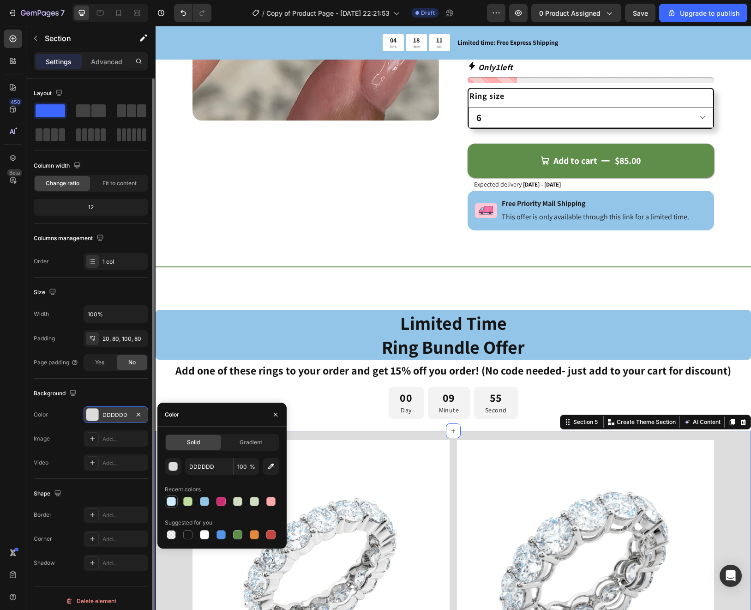
click at [173, 501] on div at bounding box center [171, 501] width 9 height 9
type input "CFEBFF"
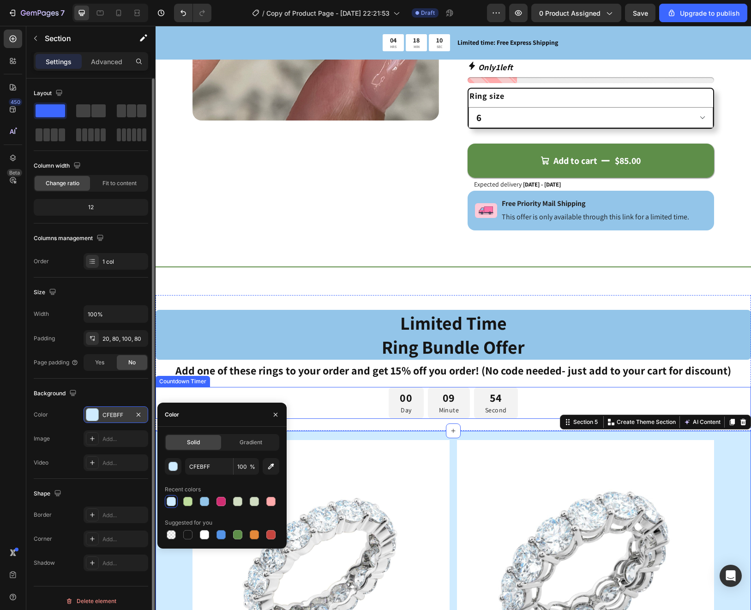
click at [322, 399] on div "00 Day 09 Minute 54 Second" at bounding box center [453, 403] width 595 height 32
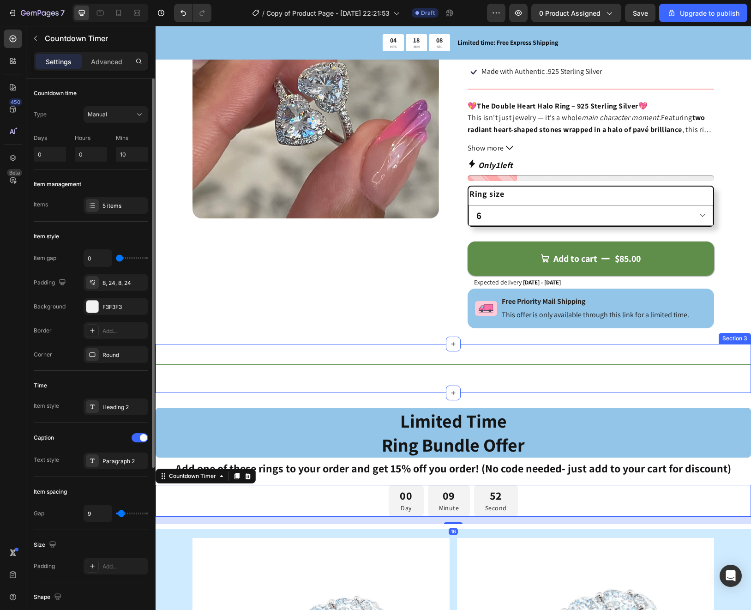
scroll to position [70, 0]
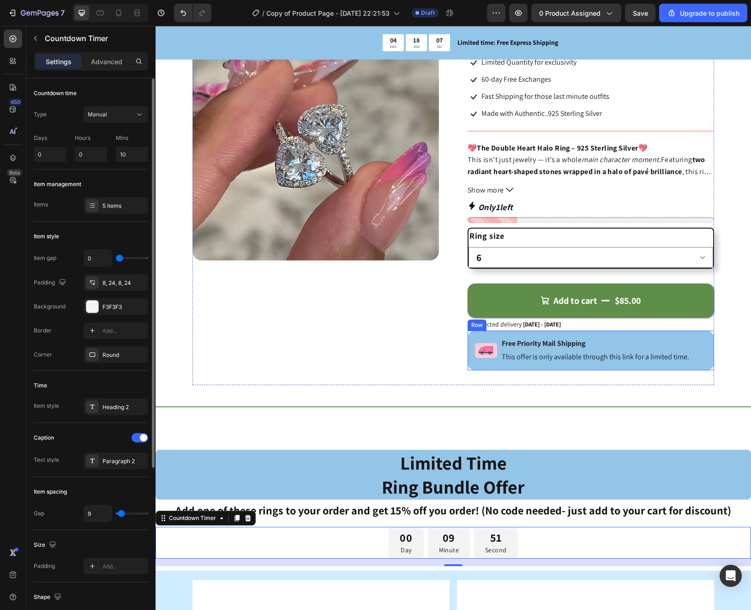
click at [480, 336] on div "Image Free Priority Mail Shipping Text Block This offer is only available throu…" at bounding box center [590, 350] width 246 height 40
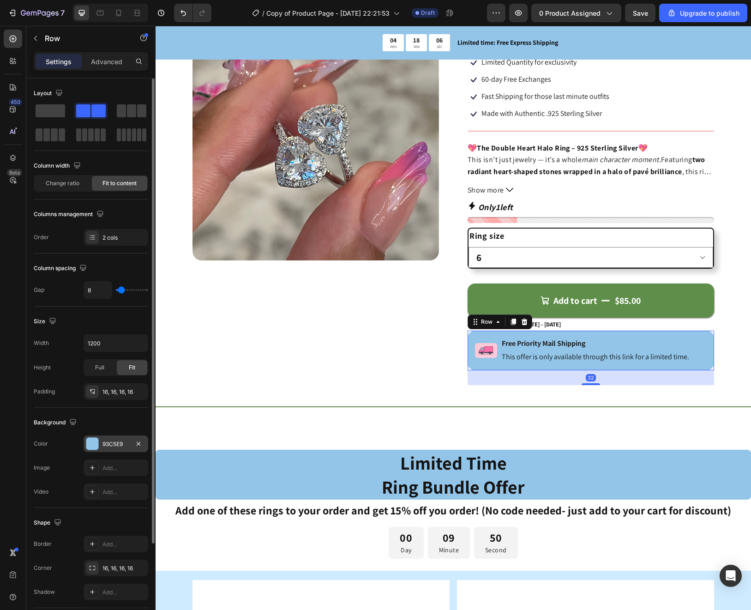
click at [108, 447] on div "93C5E9" at bounding box center [115, 444] width 27 height 8
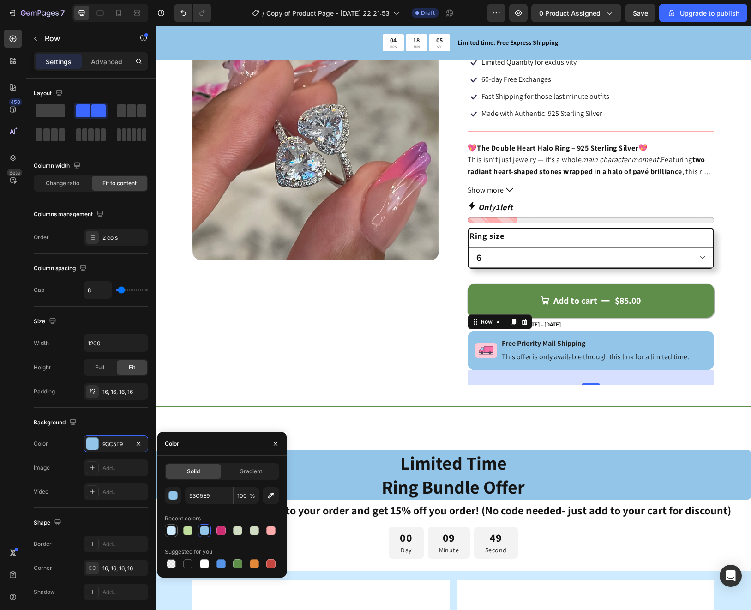
click at [172, 531] on div at bounding box center [171, 530] width 9 height 9
type input "CFEBFF"
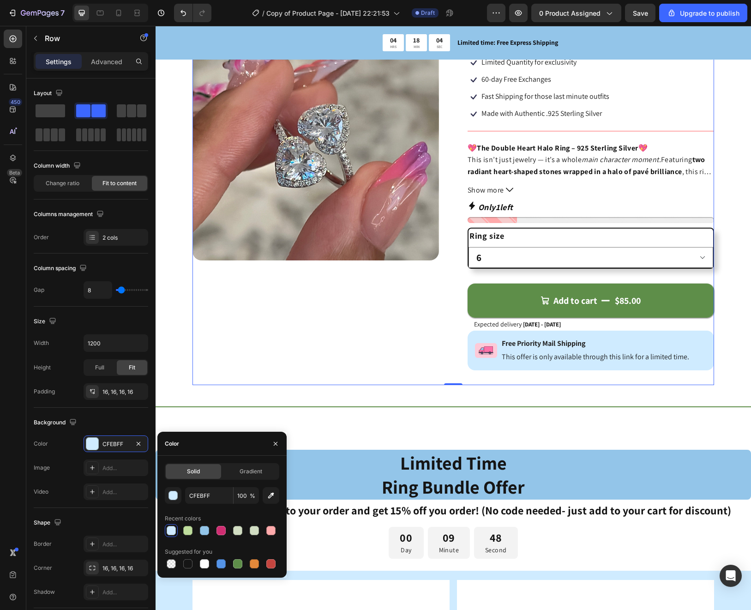
click at [290, 341] on div "Product Images" at bounding box center [315, 199] width 246 height 371
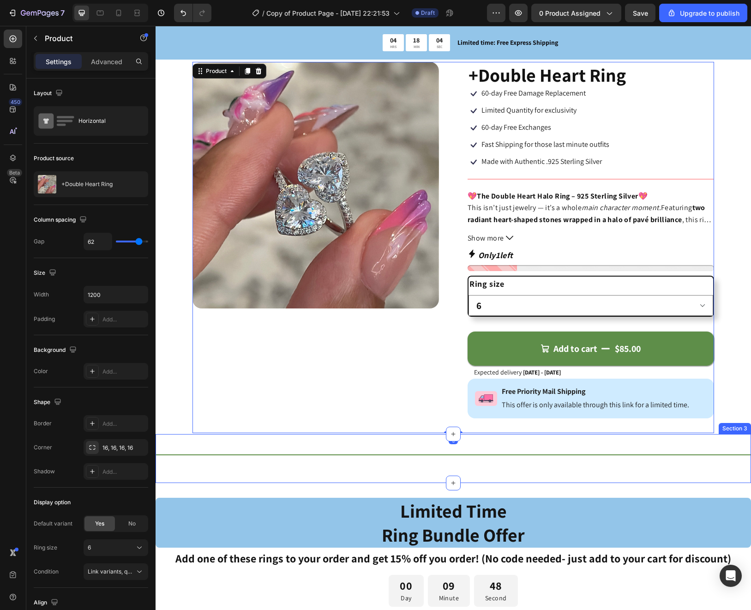
scroll to position [0, 0]
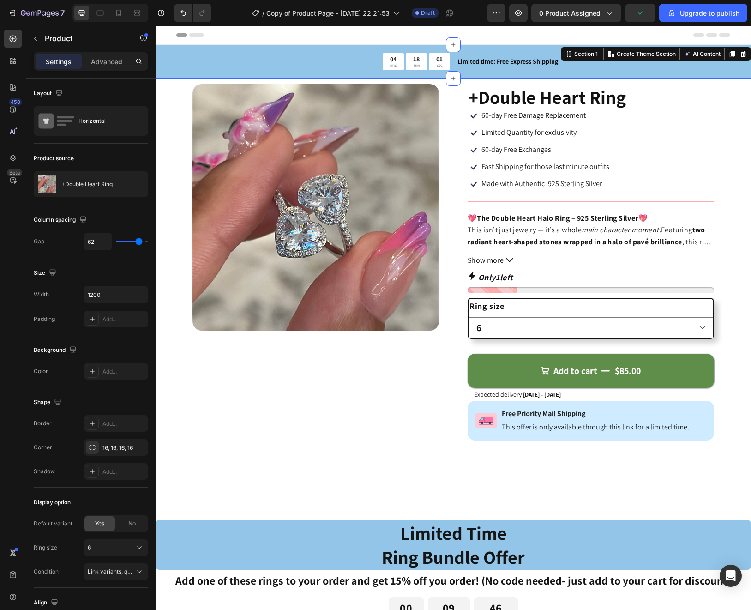
click at [160, 54] on div "04 HRS 18 MIN 01 SEC Countdown Timer Limited time: Free Express Shipping Text B…" at bounding box center [453, 62] width 595 height 34
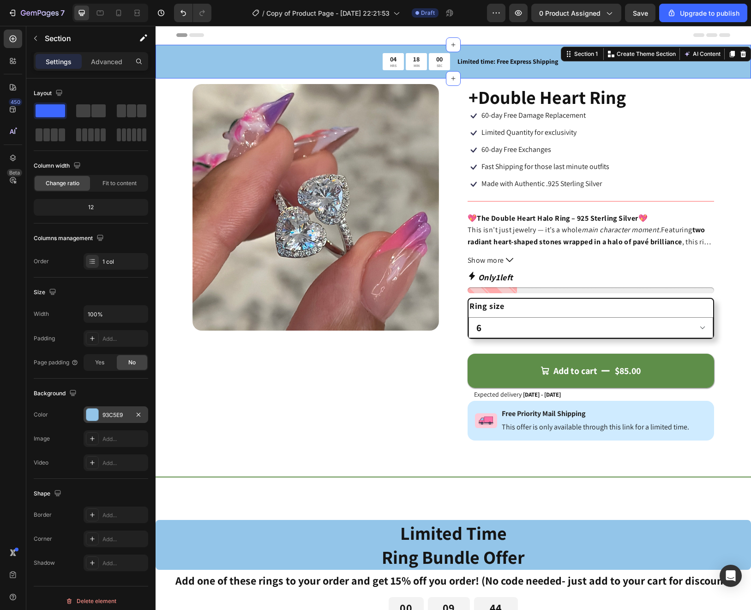
click at [96, 413] on div at bounding box center [92, 414] width 12 height 12
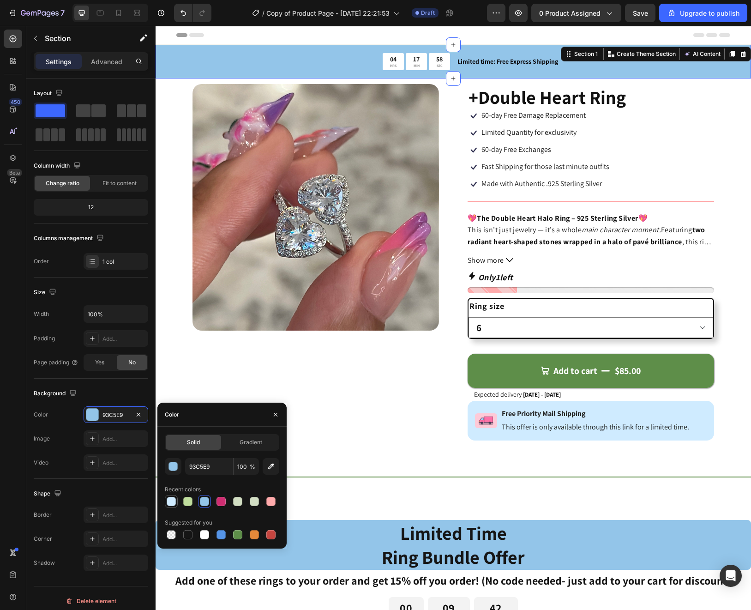
click at [168, 497] on div at bounding box center [171, 501] width 9 height 9
type input "CFEBFF"
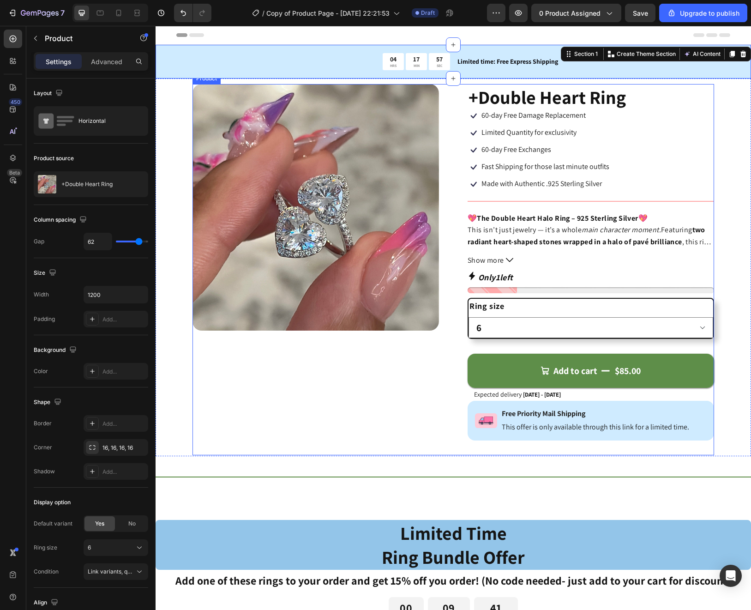
click at [331, 418] on div "Product Images" at bounding box center [315, 269] width 246 height 371
